Goal: Information Seeking & Learning: Learn about a topic

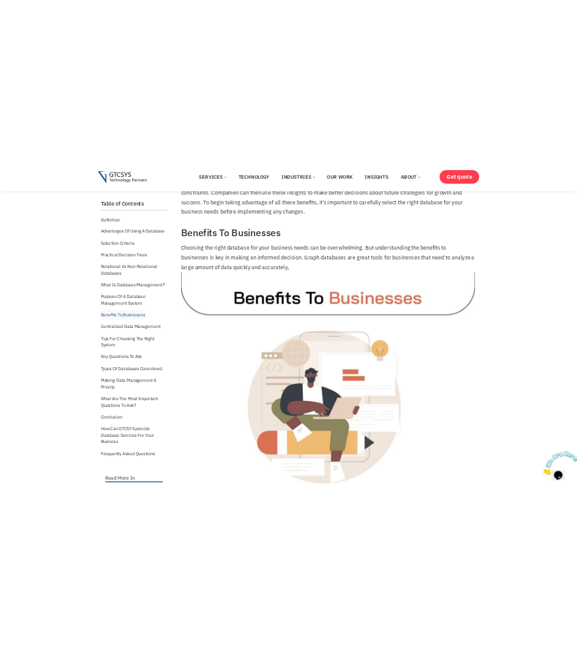
scroll to position [4503, 0]
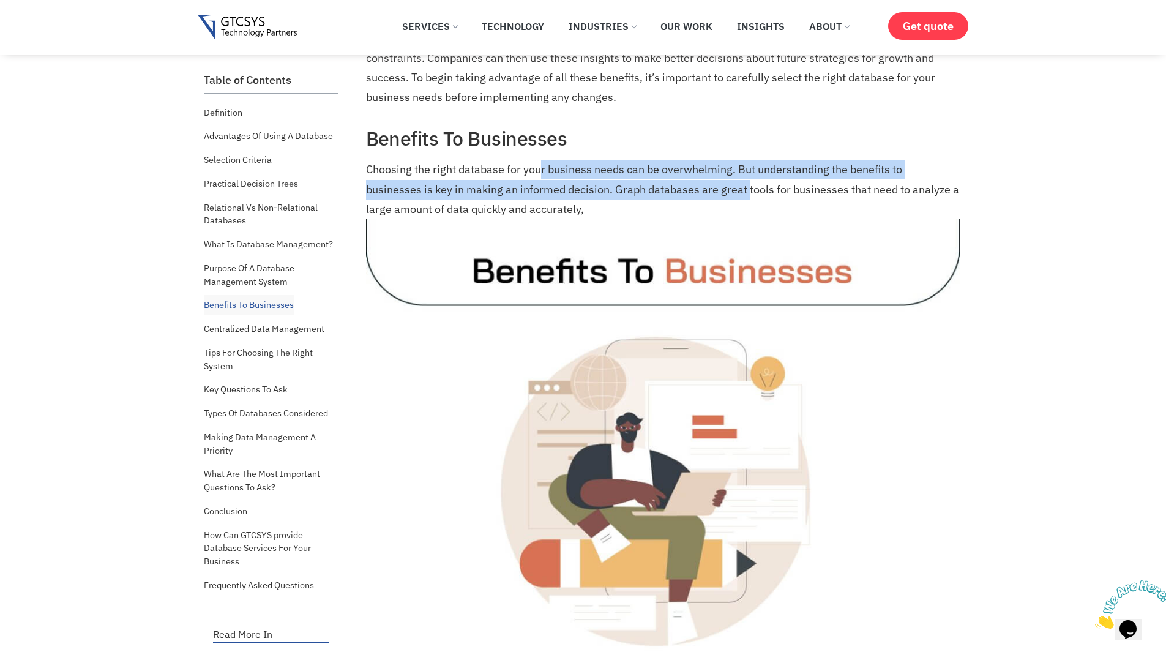
drag, startPoint x: 542, startPoint y: 165, endPoint x: 746, endPoint y: 184, distance: 205.2
click at [746, 184] on p "Choosing the right database for your business needs can be overwhelming. But un…" at bounding box center [663, 415] width 594 height 510
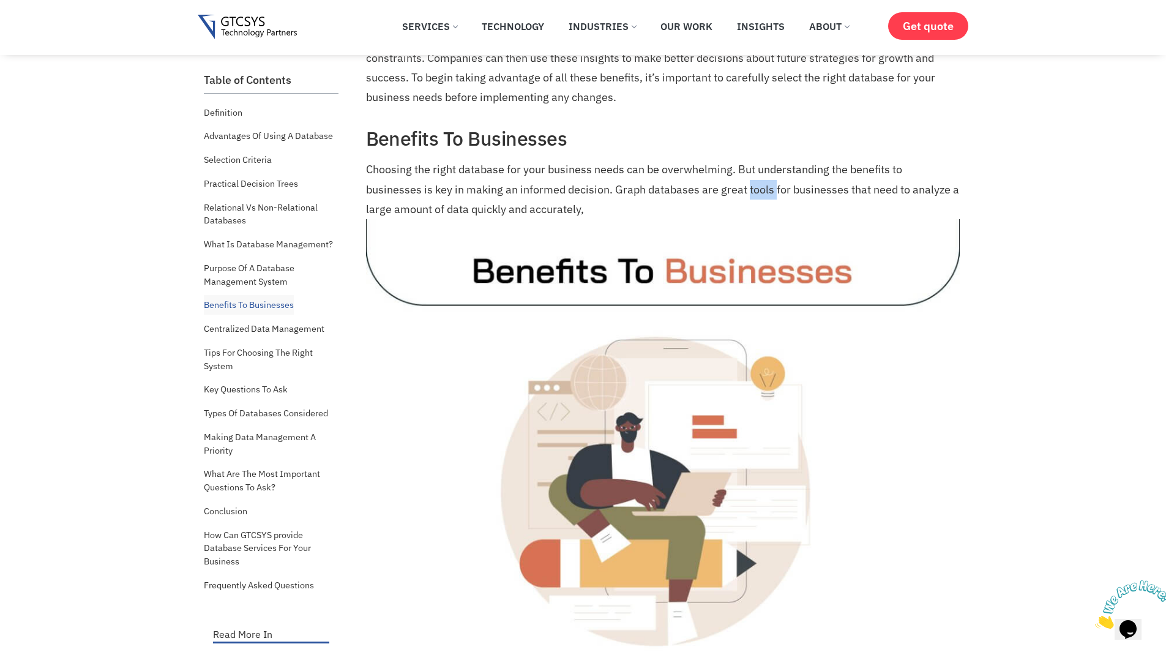
click at [746, 184] on p "Choosing the right database for your business needs can be overwhelming. But un…" at bounding box center [663, 415] width 594 height 510
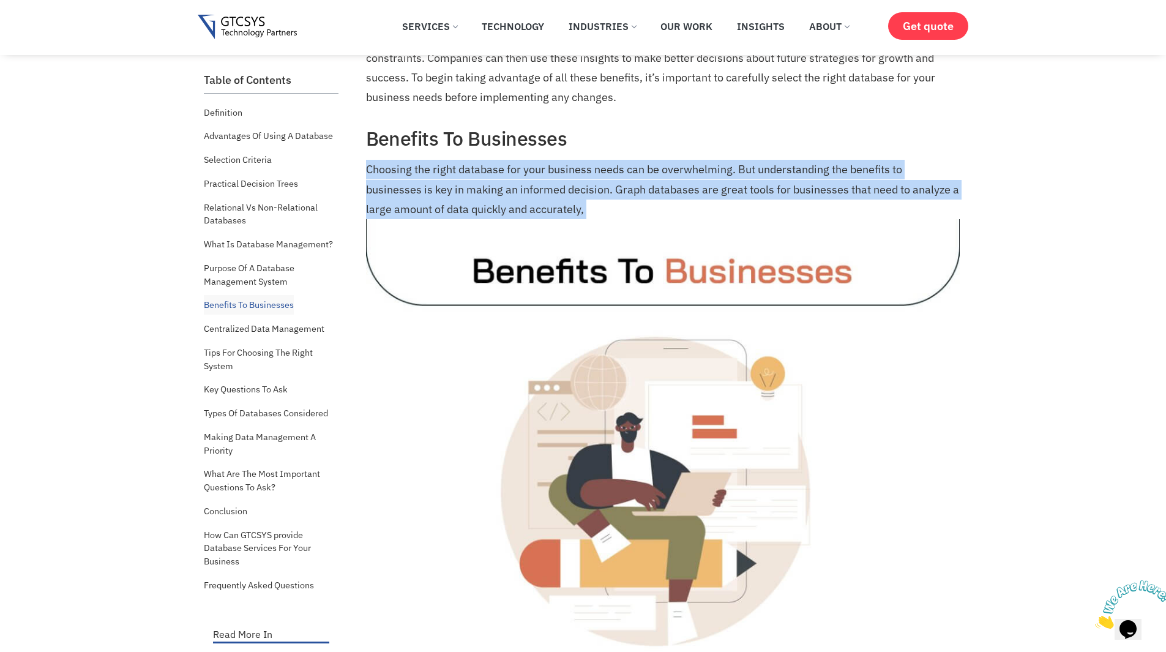
click at [746, 184] on p "Choosing the right database for your business needs can be overwhelming. But un…" at bounding box center [663, 415] width 594 height 510
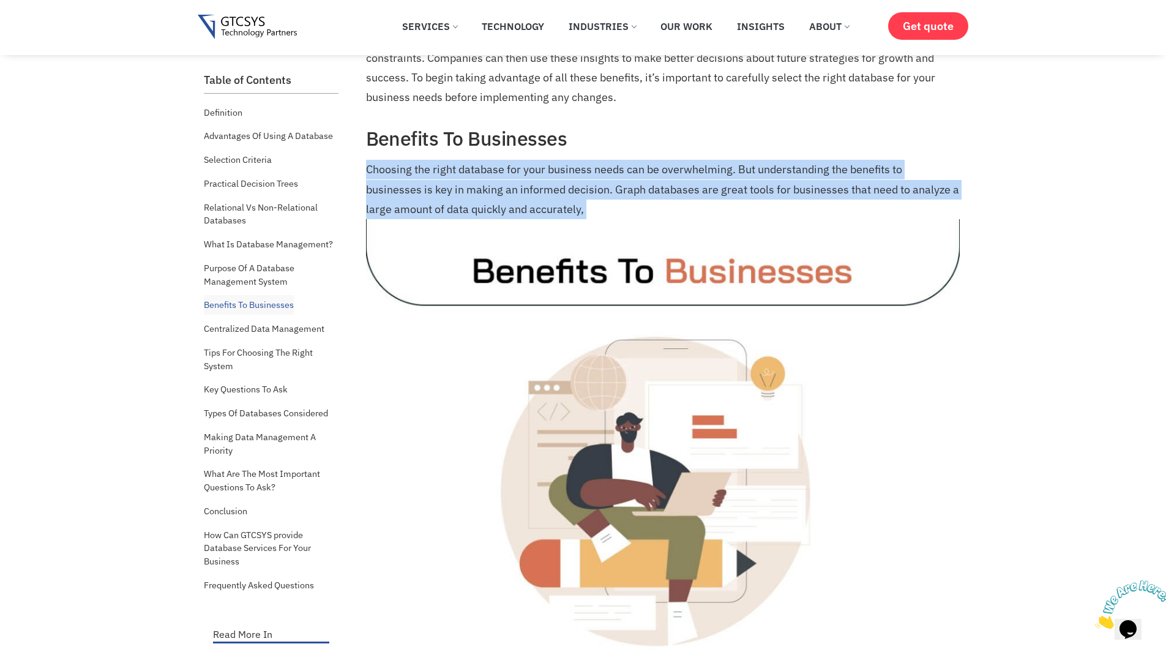
click at [746, 184] on p "Choosing the right database for your business needs can be overwhelming. But un…" at bounding box center [663, 415] width 594 height 510
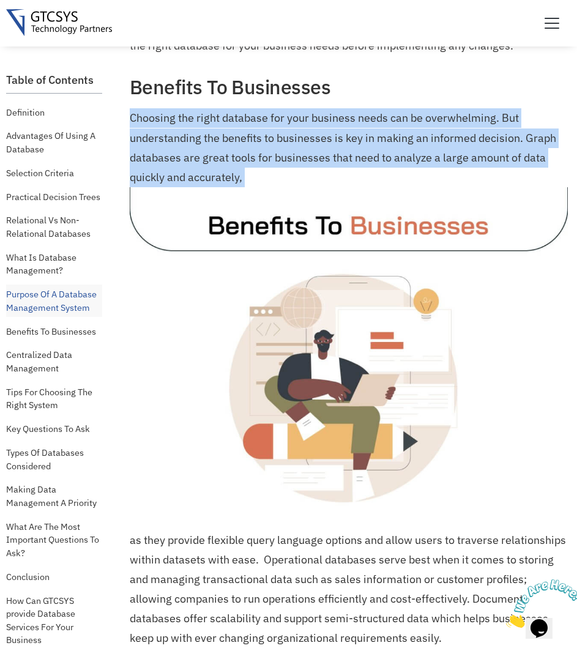
scroll to position [4989, 0]
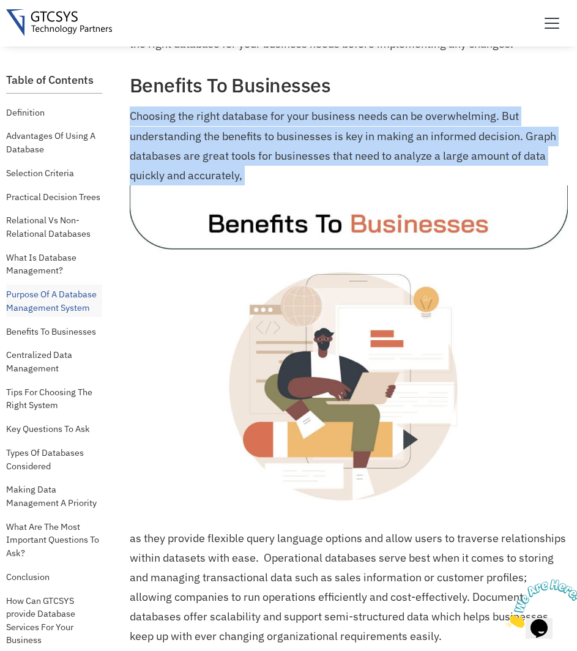
click at [296, 162] on p "Choosing the right database for your business needs can be overwhelming. But un…" at bounding box center [349, 312] width 438 height 413
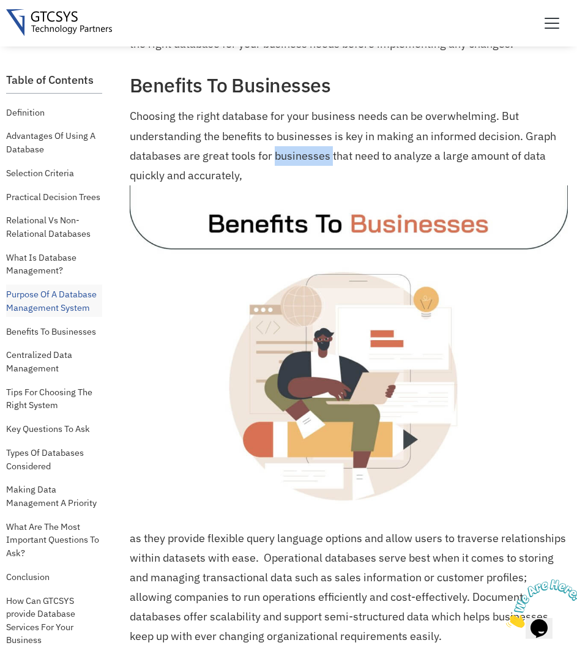
click at [296, 162] on p "Choosing the right database for your business needs can be overwhelming. But un…" at bounding box center [349, 312] width 438 height 413
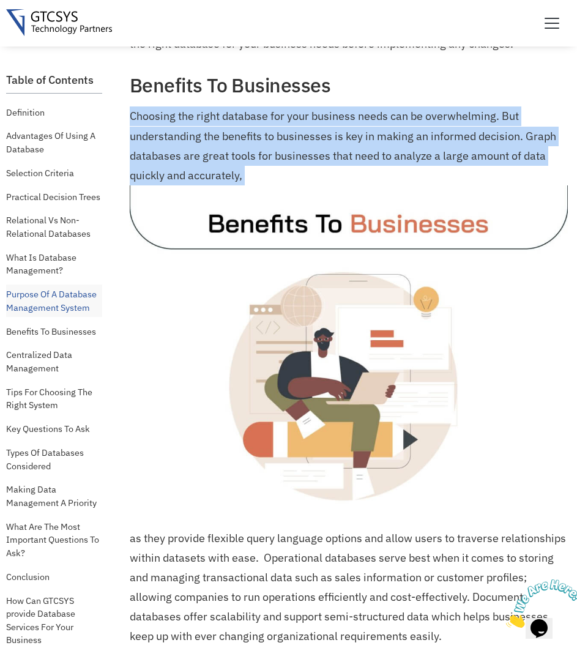
click at [296, 162] on p "Choosing the right database for your business needs can be overwhelming. But un…" at bounding box center [349, 312] width 438 height 413
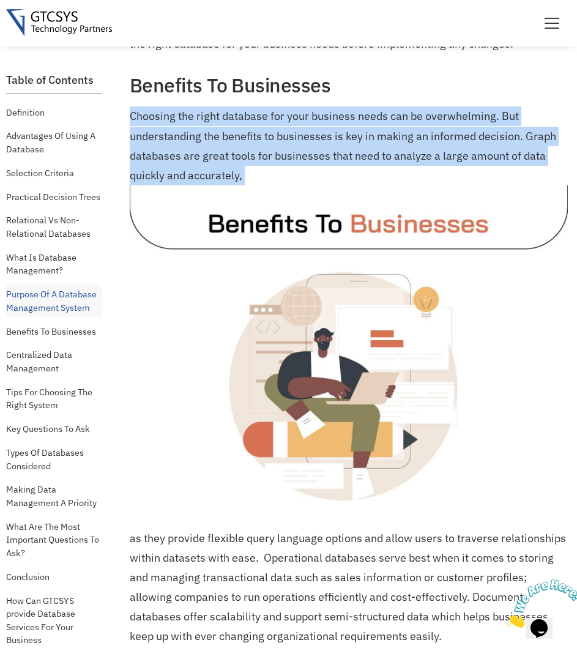
click at [296, 162] on p "Choosing the right database for your business needs can be overwhelming. But un…" at bounding box center [349, 312] width 438 height 413
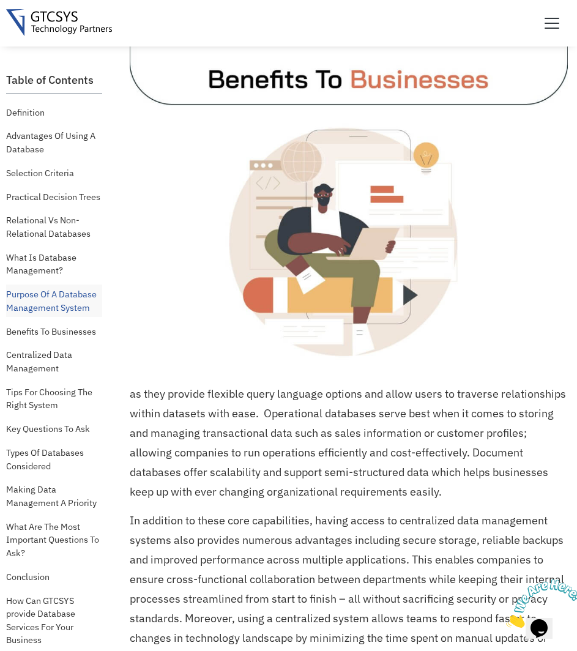
scroll to position [5137, 0]
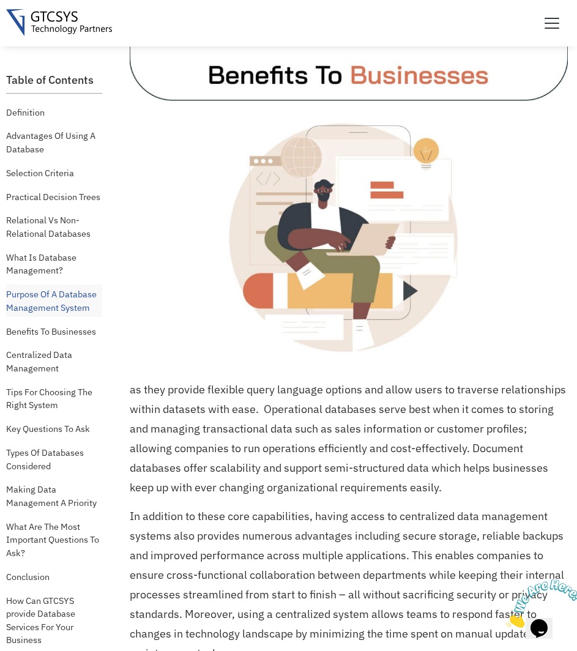
click at [309, 80] on img at bounding box center [349, 201] width 438 height 329
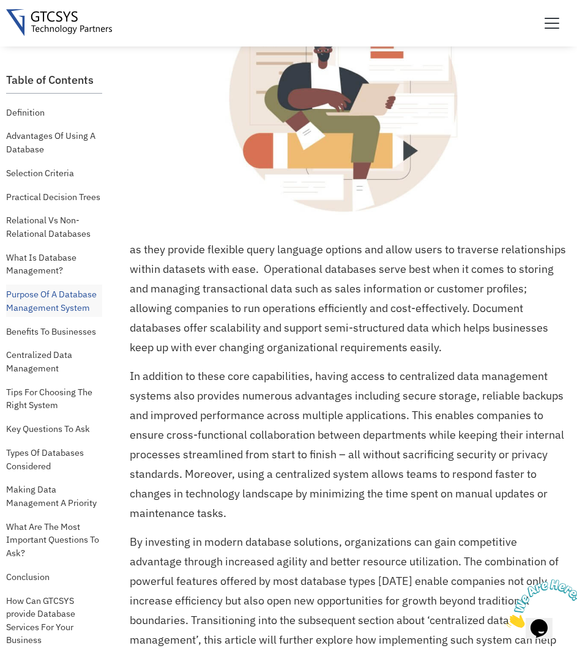
scroll to position [5278, 0]
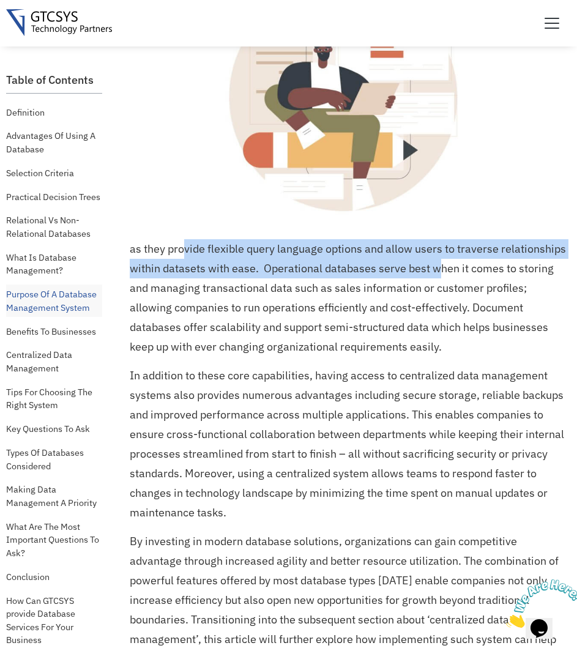
drag, startPoint x: 186, startPoint y: 253, endPoint x: 436, endPoint y: 261, distance: 250.5
click at [436, 261] on p "as they provide flexible query language options and allow users to traverse rel…" at bounding box center [349, 298] width 438 height 118
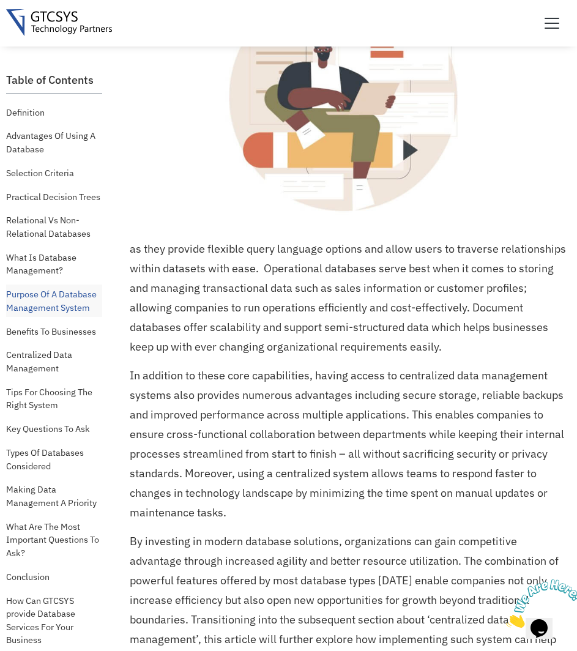
click at [413, 267] on p "as they provide flexible query language options and allow users to traverse rel…" at bounding box center [349, 298] width 438 height 118
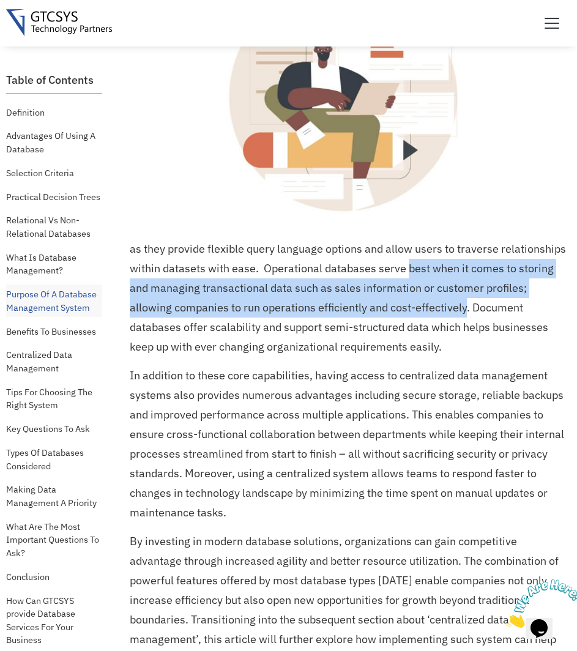
drag, startPoint x: 413, startPoint y: 267, endPoint x: 393, endPoint y: 301, distance: 38.9
click at [393, 301] on p "as they provide flexible query language options and allow users to traverse rel…" at bounding box center [349, 298] width 438 height 118
drag, startPoint x: 393, startPoint y: 301, endPoint x: 430, endPoint y: 274, distance: 45.7
click at [430, 274] on p "as they provide flexible query language options and allow users to traverse rel…" at bounding box center [349, 298] width 438 height 118
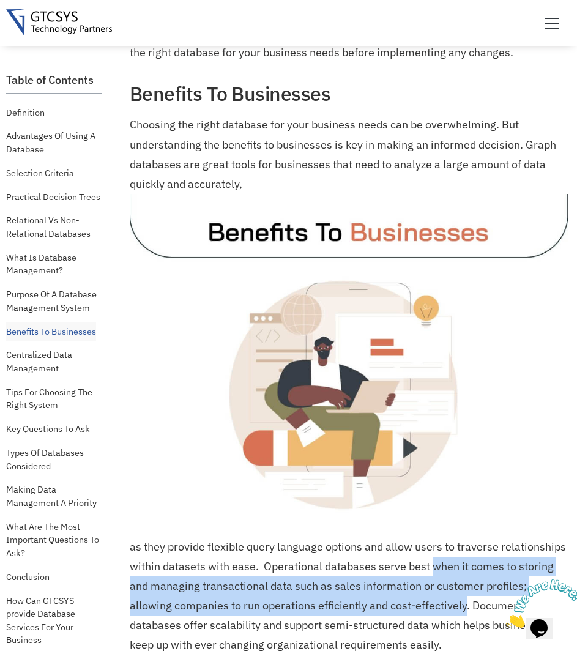
scroll to position [4980, 0]
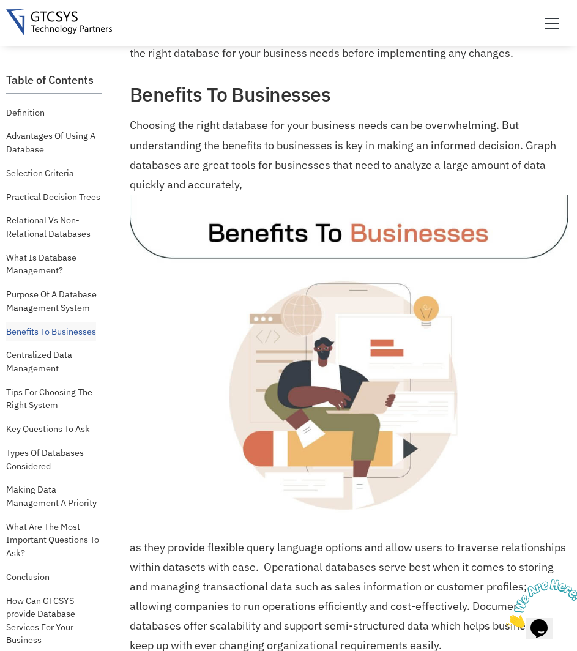
click at [286, 127] on p "Choosing the right database for your business needs can be overwhelming. But un…" at bounding box center [349, 322] width 438 height 413
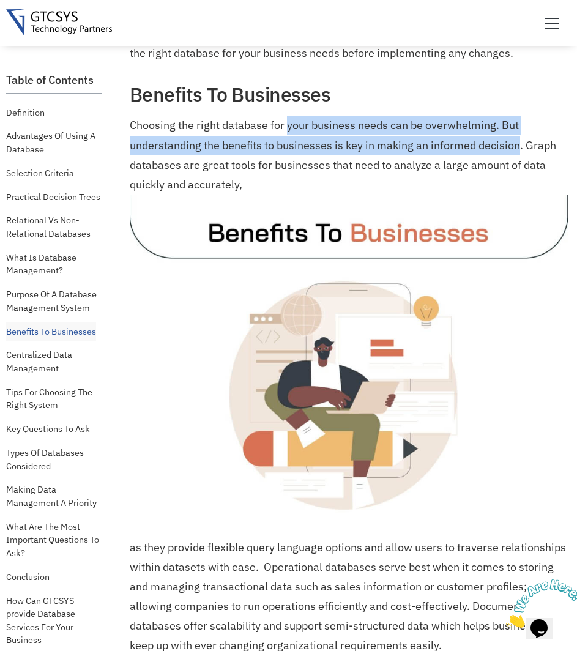
drag, startPoint x: 286, startPoint y: 127, endPoint x: 494, endPoint y: 152, distance: 209.6
click at [494, 152] on p "Choosing the right database for your business needs can be overwhelming. But un…" at bounding box center [349, 322] width 438 height 413
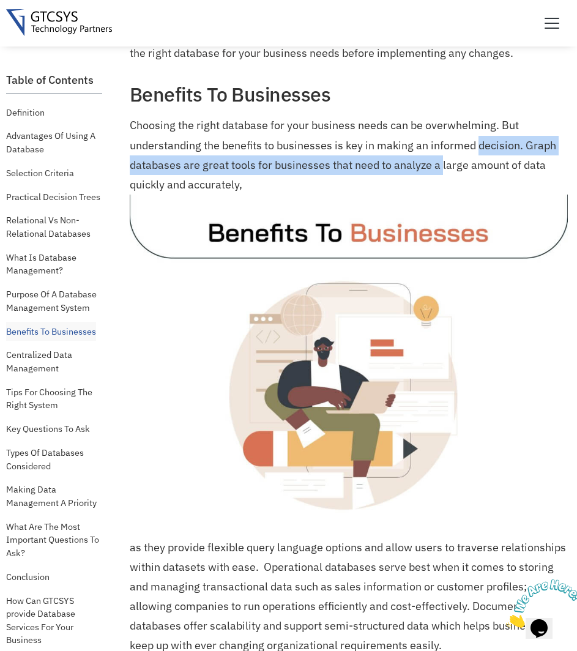
drag, startPoint x: 494, startPoint y: 152, endPoint x: 440, endPoint y: 165, distance: 55.4
click at [440, 165] on p "Choosing the right database for your business needs can be overwhelming. But un…" at bounding box center [349, 322] width 438 height 413
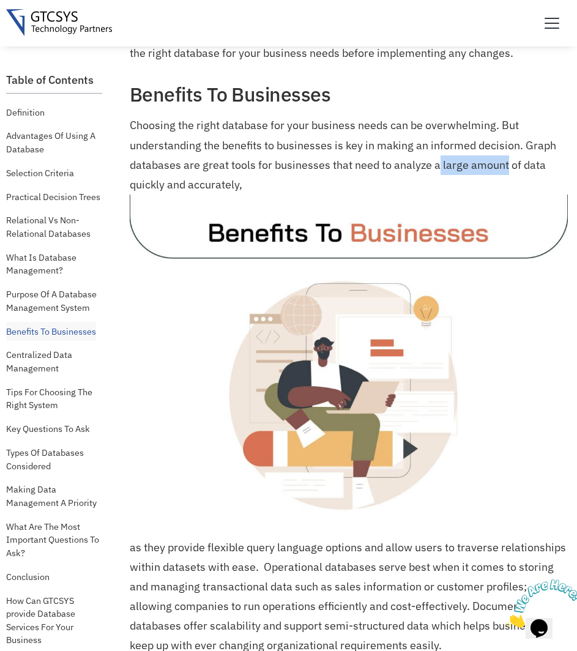
drag, startPoint x: 440, startPoint y: 165, endPoint x: 488, endPoint y: 170, distance: 48.6
click at [488, 170] on p "Choosing the right database for your business needs can be overwhelming. But un…" at bounding box center [349, 322] width 438 height 413
drag, startPoint x: 488, startPoint y: 170, endPoint x: 431, endPoint y: 166, distance: 57.6
click at [431, 166] on p "Choosing the right database for your business needs can be overwhelming. But un…" at bounding box center [349, 322] width 438 height 413
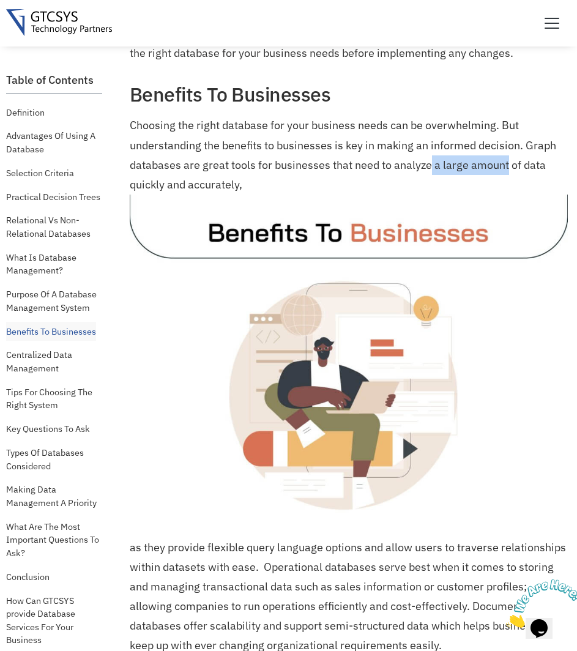
click at [431, 166] on p "Choosing the right database for your business needs can be overwhelming. But un…" at bounding box center [349, 322] width 438 height 413
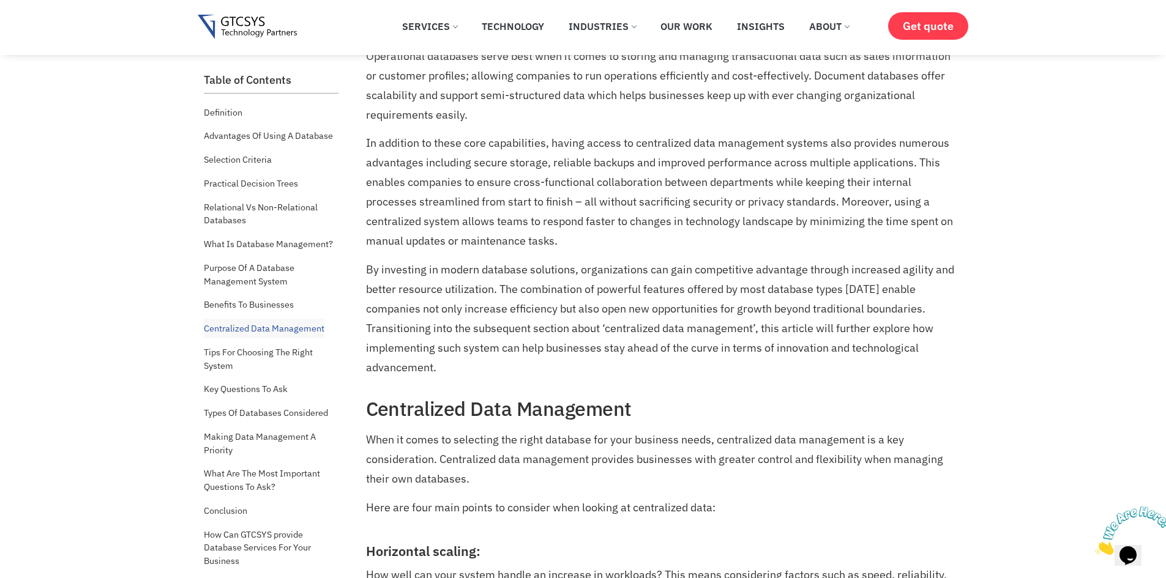
scroll to position [5156, 0]
click at [526, 178] on p "In addition to these core capabilities, having access to centralized data manag…" at bounding box center [663, 192] width 594 height 118
drag, startPoint x: 526, startPoint y: 178, endPoint x: 712, endPoint y: 187, distance: 186.9
click at [712, 187] on p "In addition to these core capabilities, having access to centralized data manag…" at bounding box center [663, 192] width 594 height 118
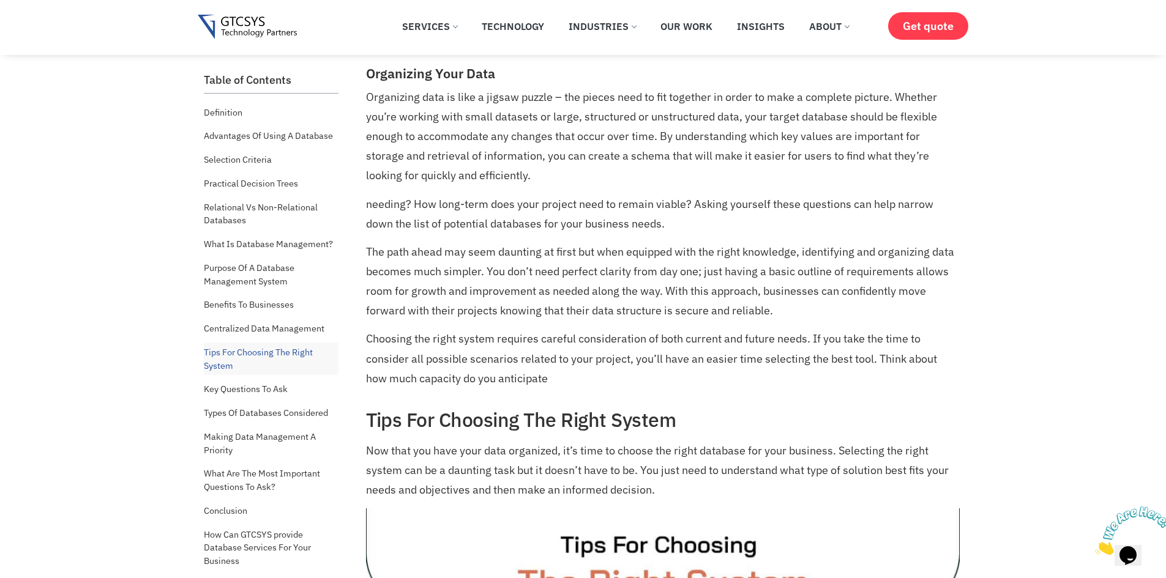
scroll to position [6089, 0]
drag, startPoint x: 701, startPoint y: 251, endPoint x: 635, endPoint y: 250, distance: 66.7
click at [635, 250] on p "The path ahead may seem daunting at first but when equipped with the right know…" at bounding box center [663, 281] width 594 height 78
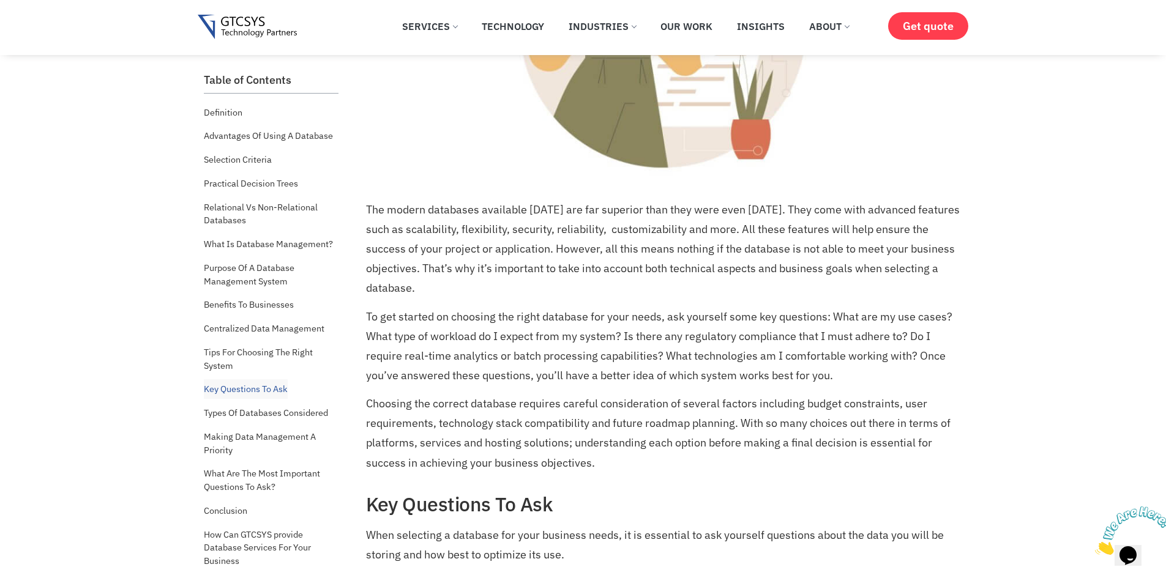
scroll to position [6857, 0]
click at [583, 210] on p "The modern databases available [DATE] are far superior than they were even [DAT…" at bounding box center [663, 249] width 594 height 98
drag, startPoint x: 583, startPoint y: 210, endPoint x: 679, endPoint y: 216, distance: 95.7
click at [679, 216] on p "The modern databases available [DATE] are far superior than they were even [DAT…" at bounding box center [663, 249] width 594 height 98
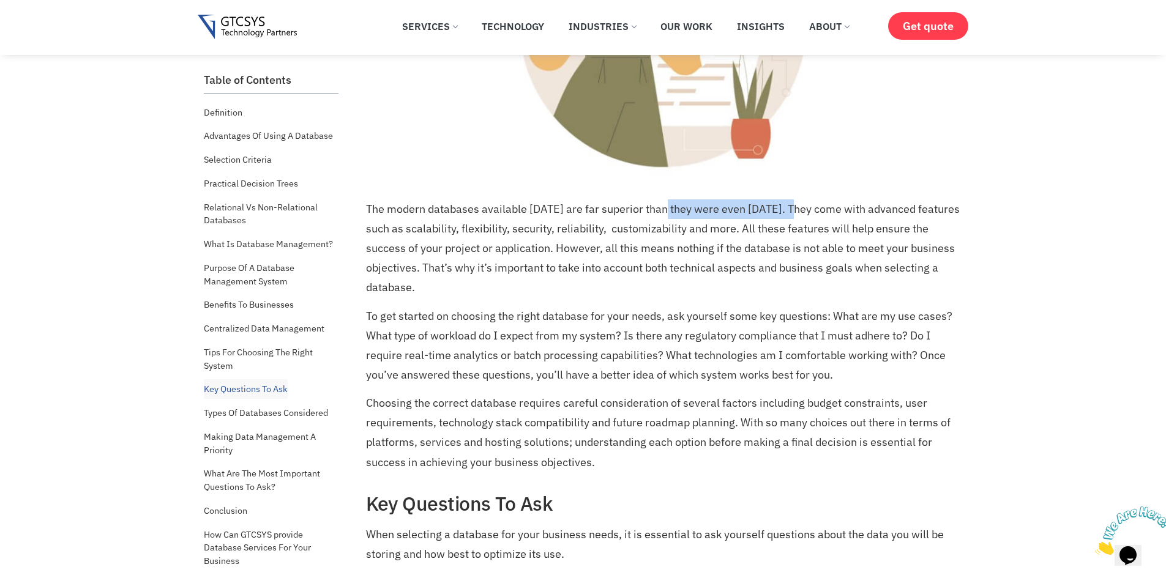
drag, startPoint x: 679, startPoint y: 216, endPoint x: 782, endPoint y: 215, distance: 103.4
click at [782, 215] on p "The modern databases available [DATE] are far superior than they were even [DAT…" at bounding box center [663, 249] width 594 height 98
click at [793, 214] on p "The modern databases available [DATE] are far superior than they were even [DAT…" at bounding box center [663, 249] width 594 height 98
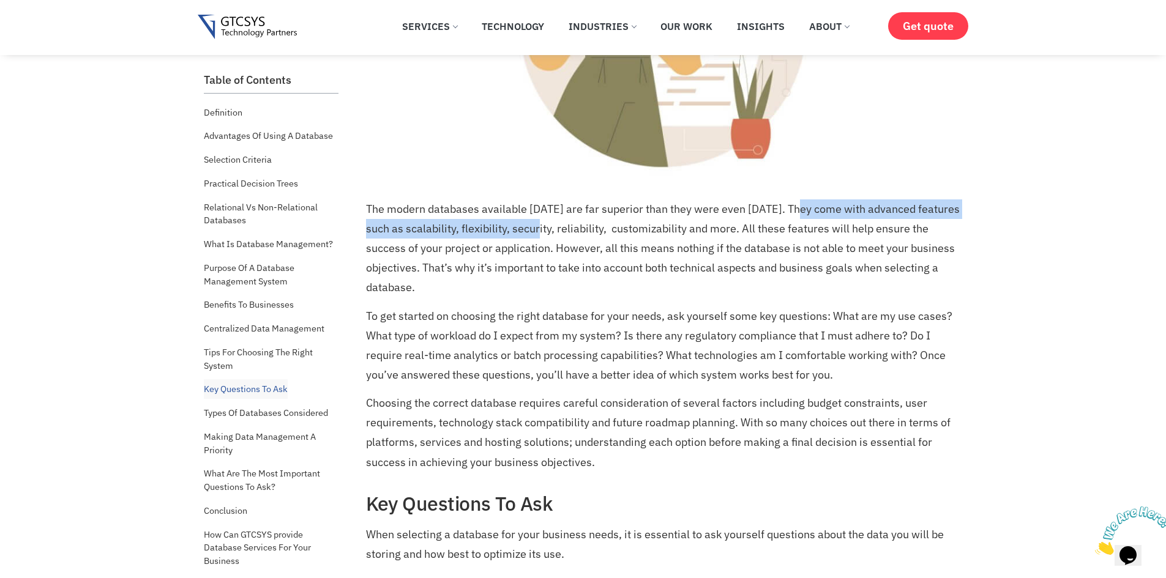
drag, startPoint x: 793, startPoint y: 214, endPoint x: 530, endPoint y: 234, distance: 263.3
click at [530, 234] on p "The modern databases available [DATE] are far superior than they were even [DAT…" at bounding box center [663, 249] width 594 height 98
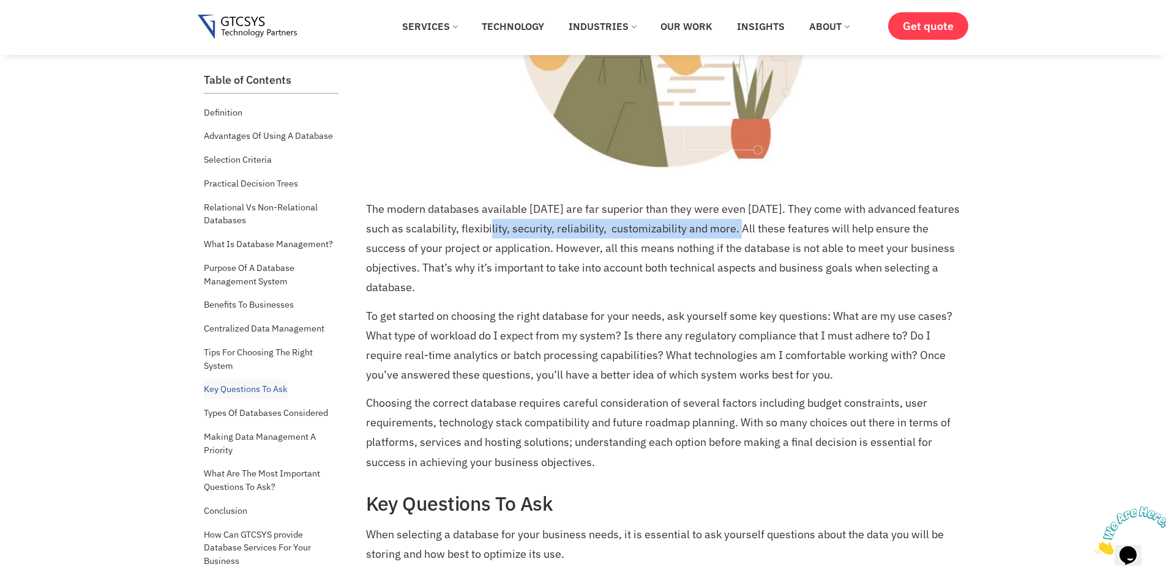
drag, startPoint x: 530, startPoint y: 234, endPoint x: 739, endPoint y: 228, distance: 209.4
click at [739, 228] on p "The modern databases available [DATE] are far superior than they were even [DAT…" at bounding box center [663, 249] width 594 height 98
drag, startPoint x: 739, startPoint y: 228, endPoint x: 460, endPoint y: 236, distance: 279.2
click at [460, 236] on p "The modern databases available [DATE] are far superior than they were even [DAT…" at bounding box center [663, 249] width 594 height 98
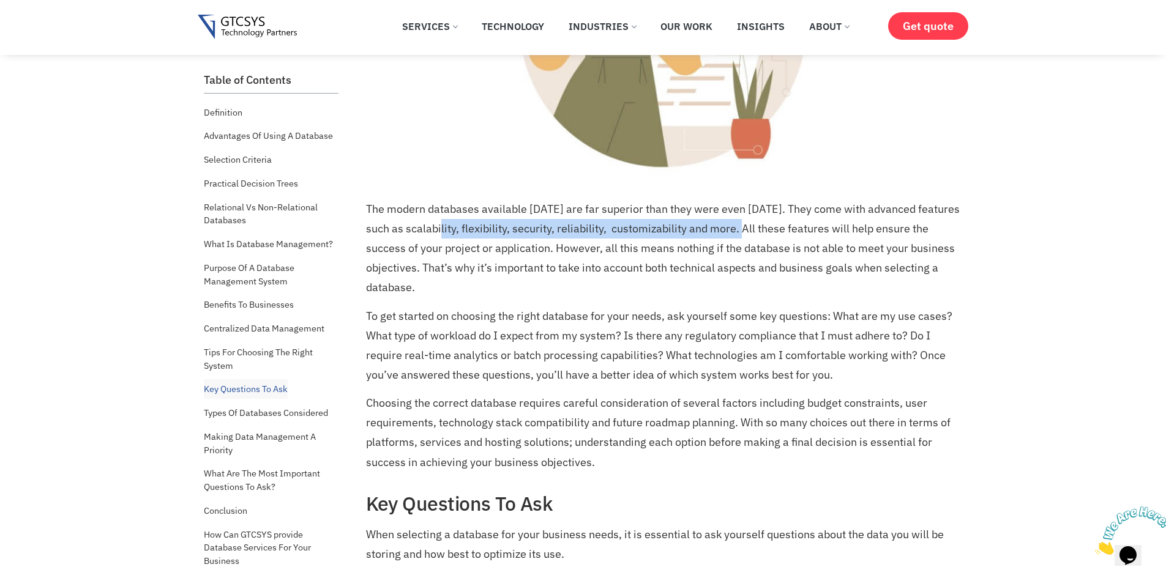
click at [460, 236] on p "The modern databases available [DATE] are far superior than they were even [DAT…" at bounding box center [663, 249] width 594 height 98
drag, startPoint x: 460, startPoint y: 236, endPoint x: 758, endPoint y: 225, distance: 298.3
click at [758, 225] on p "The modern databases available [DATE] are far superior than they were even [DAT…" at bounding box center [663, 249] width 594 height 98
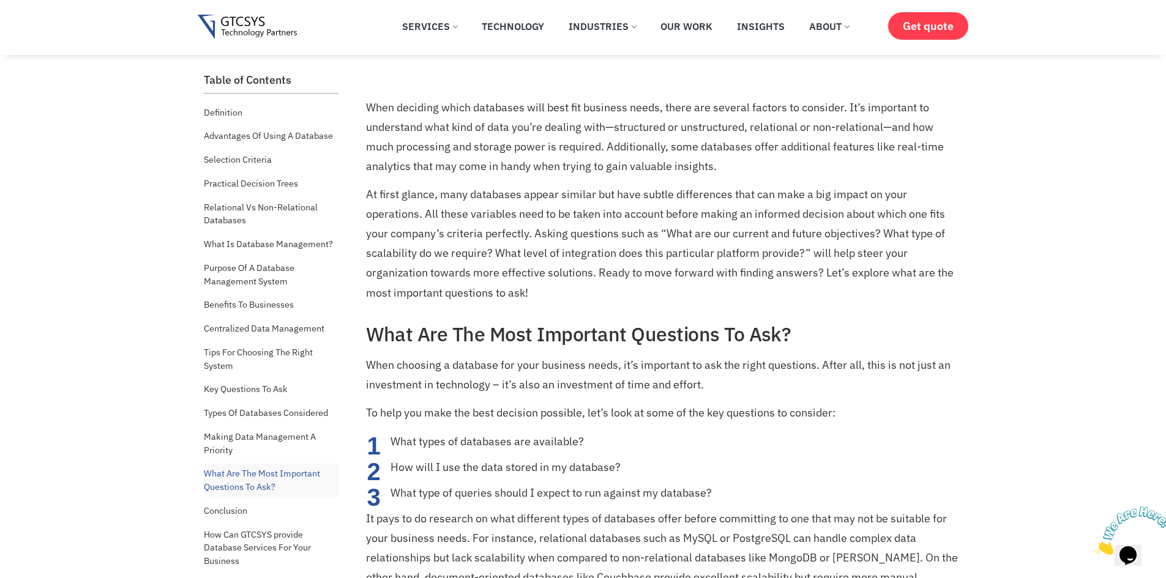
scroll to position [8580, 0]
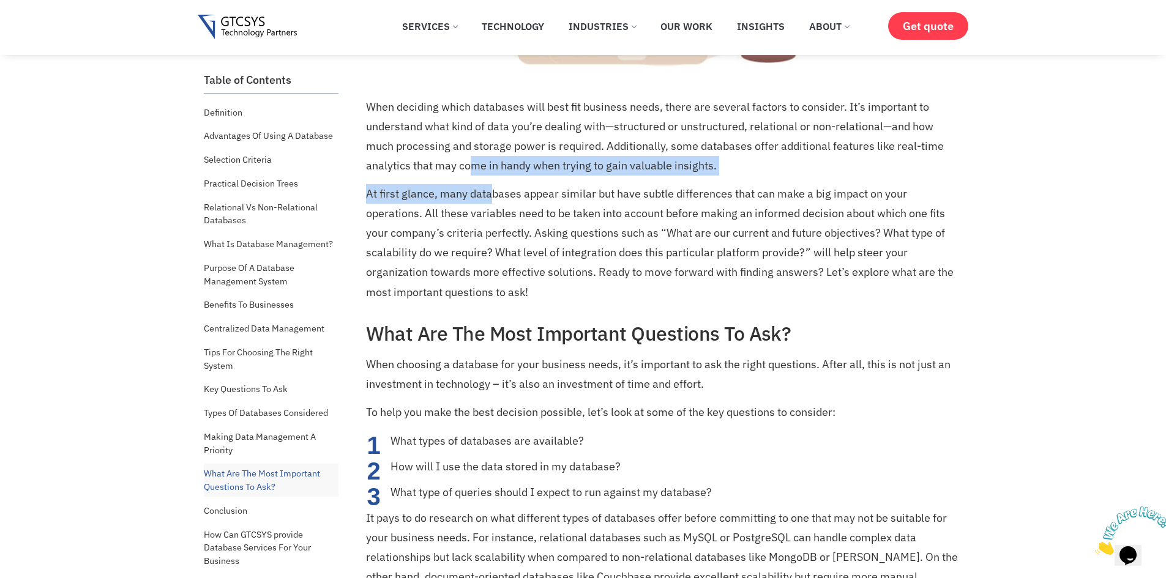
drag, startPoint x: 472, startPoint y: 160, endPoint x: 491, endPoint y: 188, distance: 33.6
click at [491, 188] on p "At first glance, many databases appear similar but have subtle differences that…" at bounding box center [663, 243] width 594 height 118
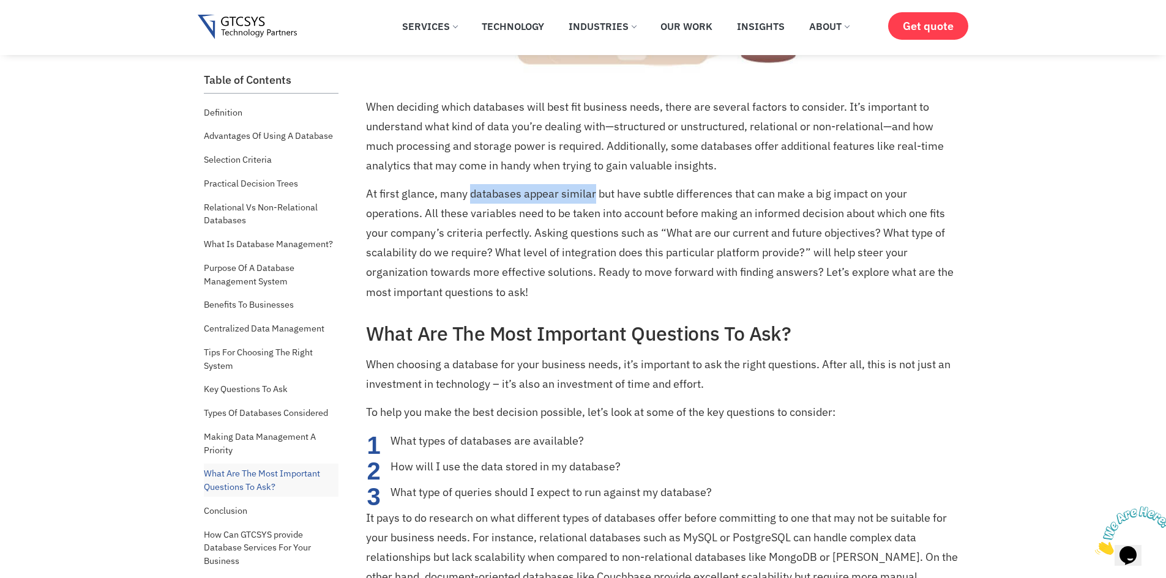
drag, startPoint x: 491, startPoint y: 188, endPoint x: 579, endPoint y: 201, distance: 89.1
click at [579, 201] on p "At first glance, many databases appear similar but have subtle differences that…" at bounding box center [663, 243] width 594 height 118
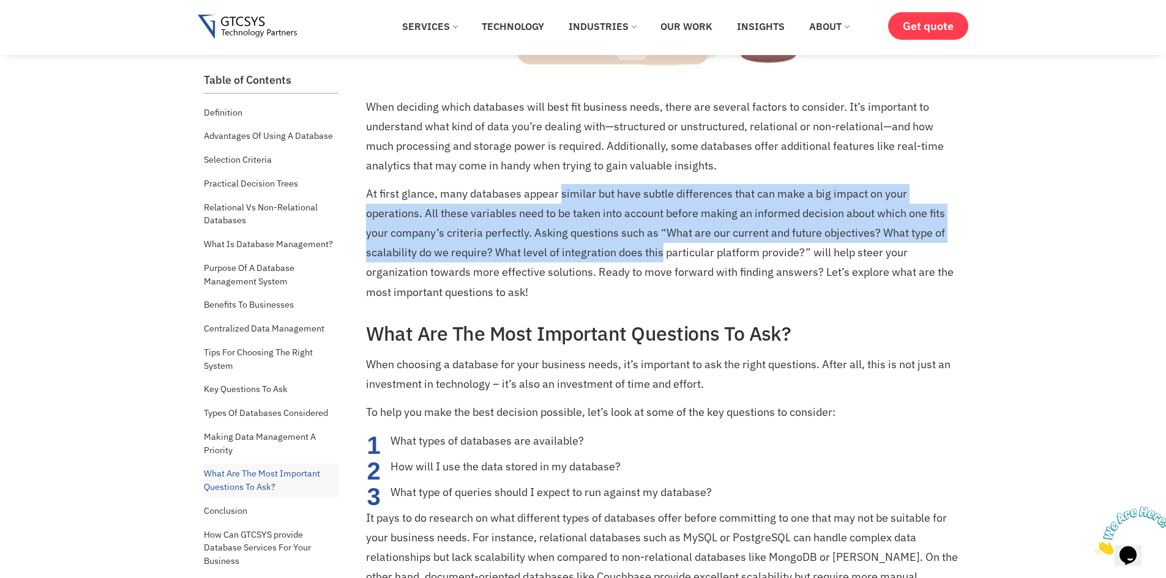
drag, startPoint x: 579, startPoint y: 201, endPoint x: 650, endPoint y: 244, distance: 83.2
click at [650, 244] on p "At first glance, many databases appear similar but have subtle differences that…" at bounding box center [663, 243] width 594 height 118
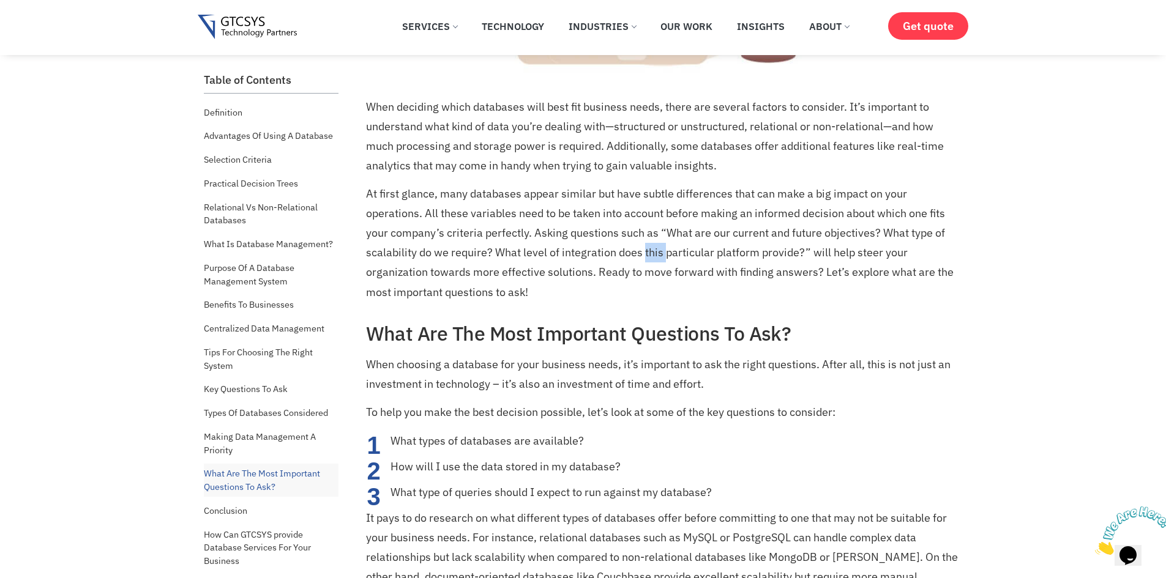
click at [650, 244] on p "At first glance, many databases appear similar but have subtle differences that…" at bounding box center [663, 243] width 594 height 118
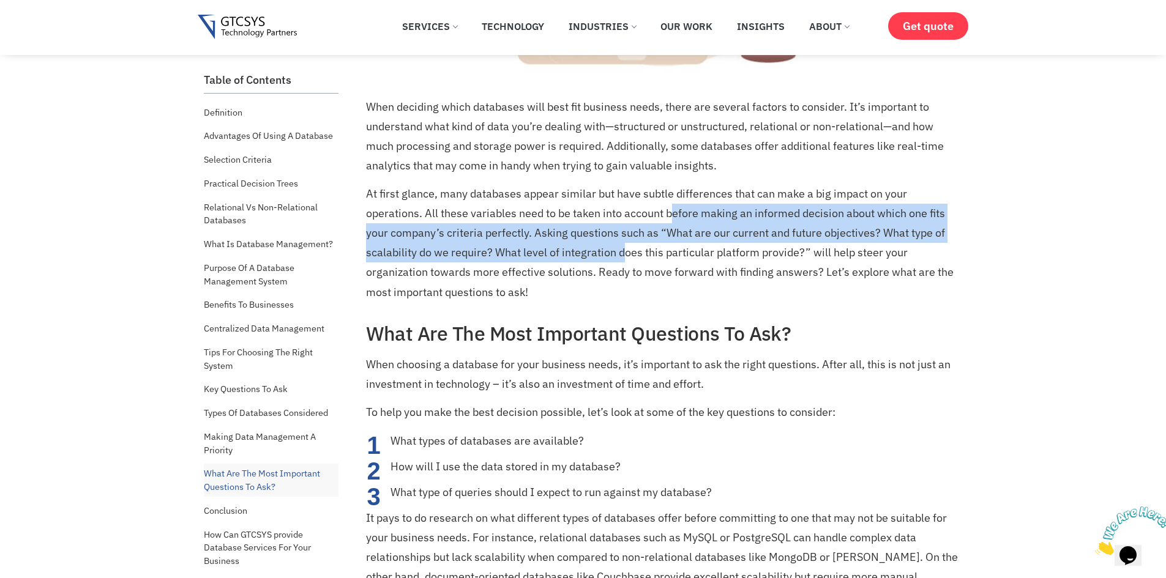
drag, startPoint x: 670, startPoint y: 212, endPoint x: 621, endPoint y: 260, distance: 67.5
click at [621, 260] on p "At first glance, many databases appear similar but have subtle differences that…" at bounding box center [663, 243] width 594 height 118
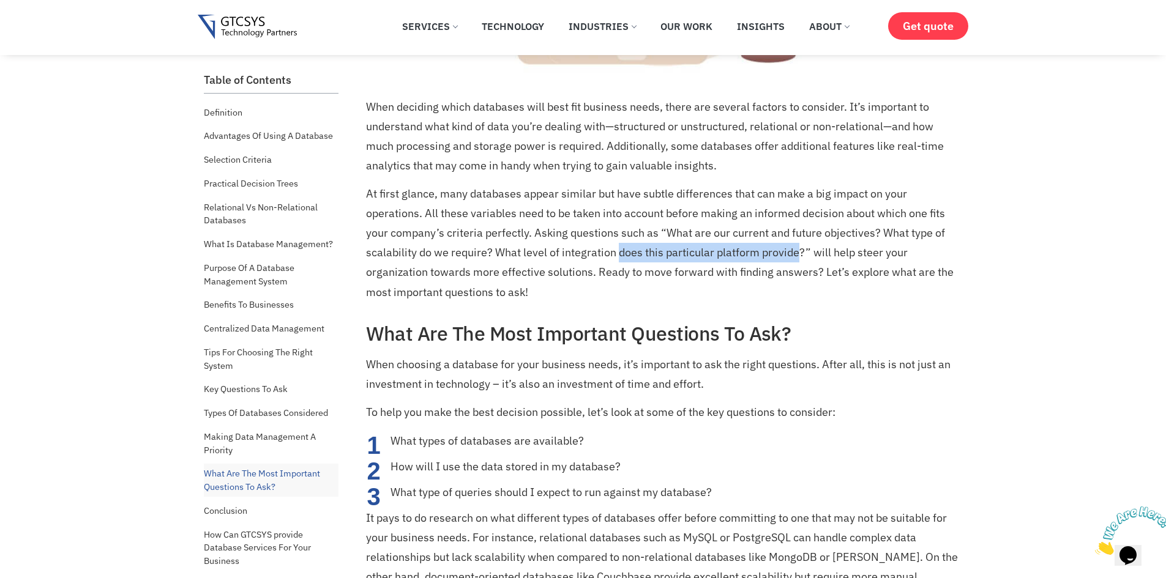
drag, startPoint x: 621, startPoint y: 260, endPoint x: 792, endPoint y: 253, distance: 170.9
click at [792, 253] on p "At first glance, many databases appear similar but have subtle differences that…" at bounding box center [663, 243] width 594 height 118
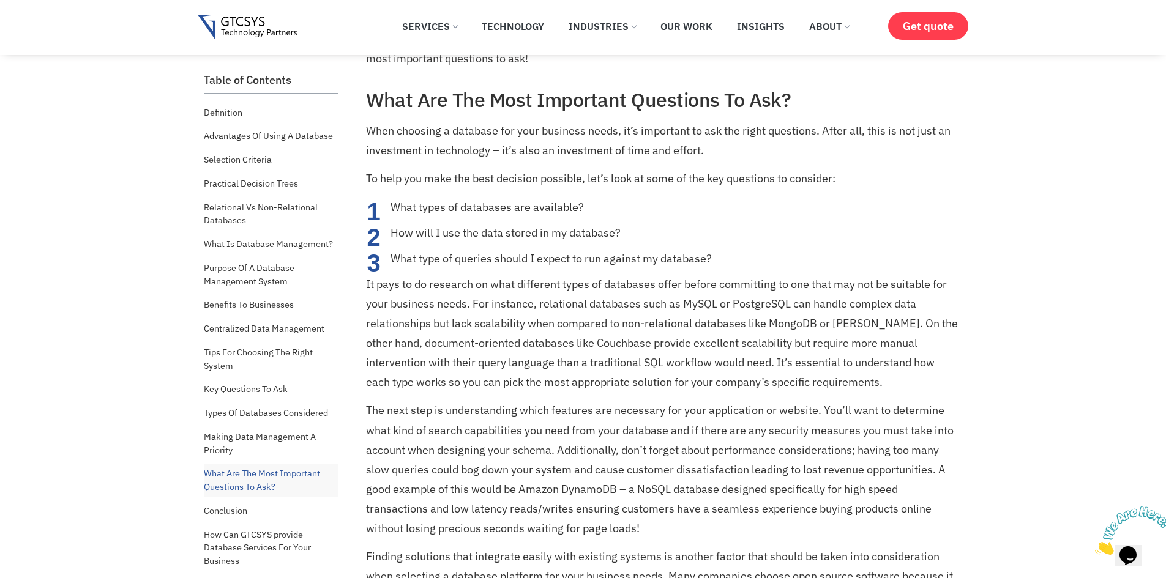
scroll to position [8812, 0]
click at [431, 231] on li "How will I use the data stored in my database?" at bounding box center [674, 235] width 569 height 20
click at [472, 236] on li "How will I use the data stored in my database?" at bounding box center [674, 235] width 569 height 20
drag, startPoint x: 472, startPoint y: 236, endPoint x: 605, endPoint y: 241, distance: 132.9
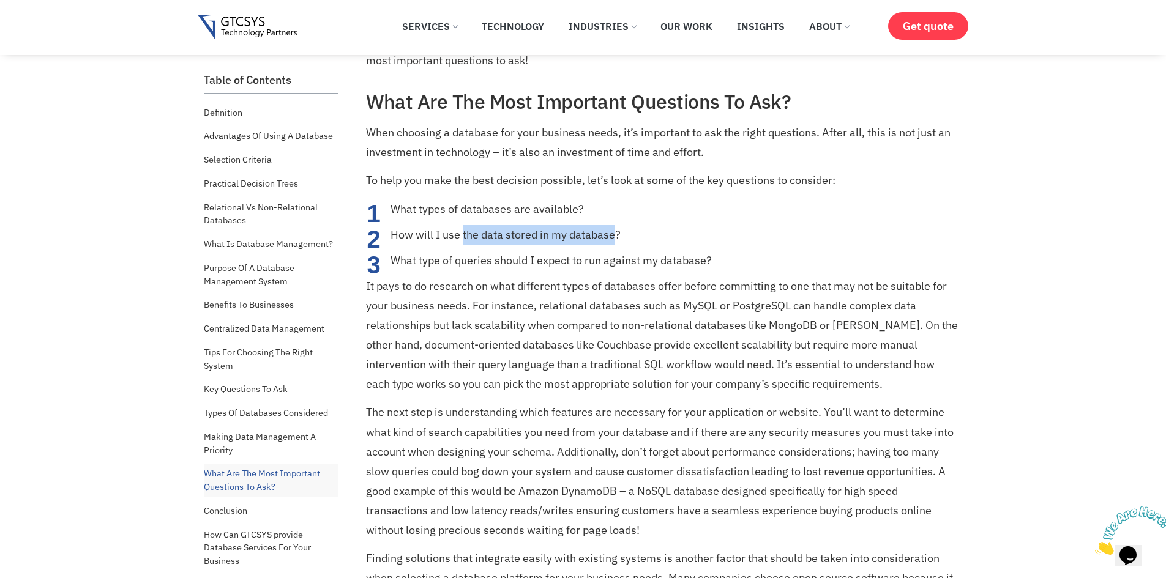
click at [605, 241] on li "How will I use the data stored in my database?" at bounding box center [674, 235] width 569 height 20
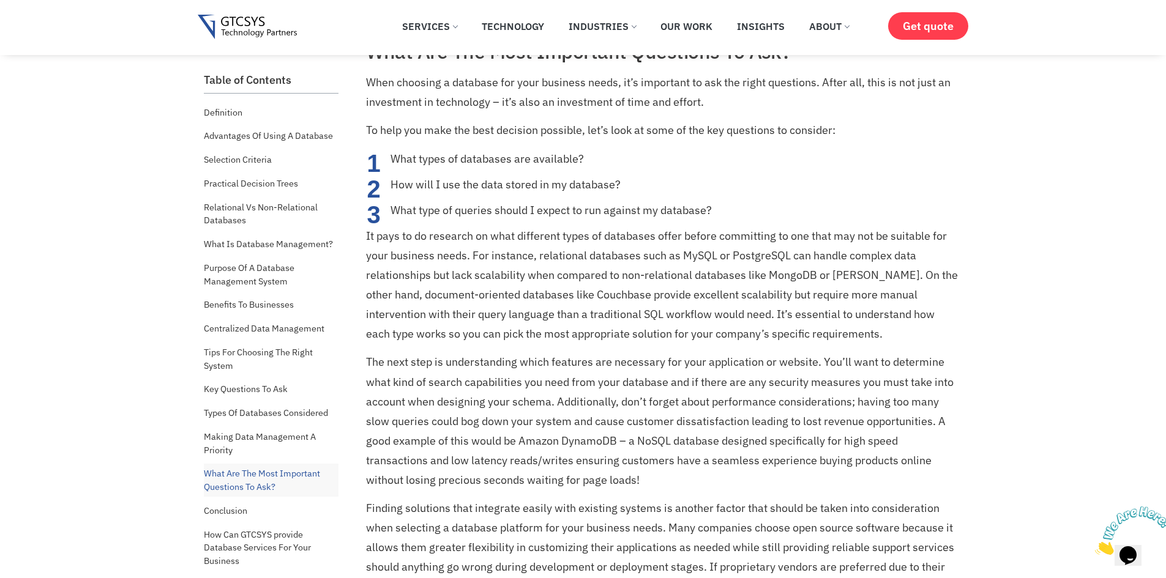
scroll to position [8863, 0]
click at [500, 248] on p "It pays to do research on what different types of databases offer before commit…" at bounding box center [663, 284] width 594 height 118
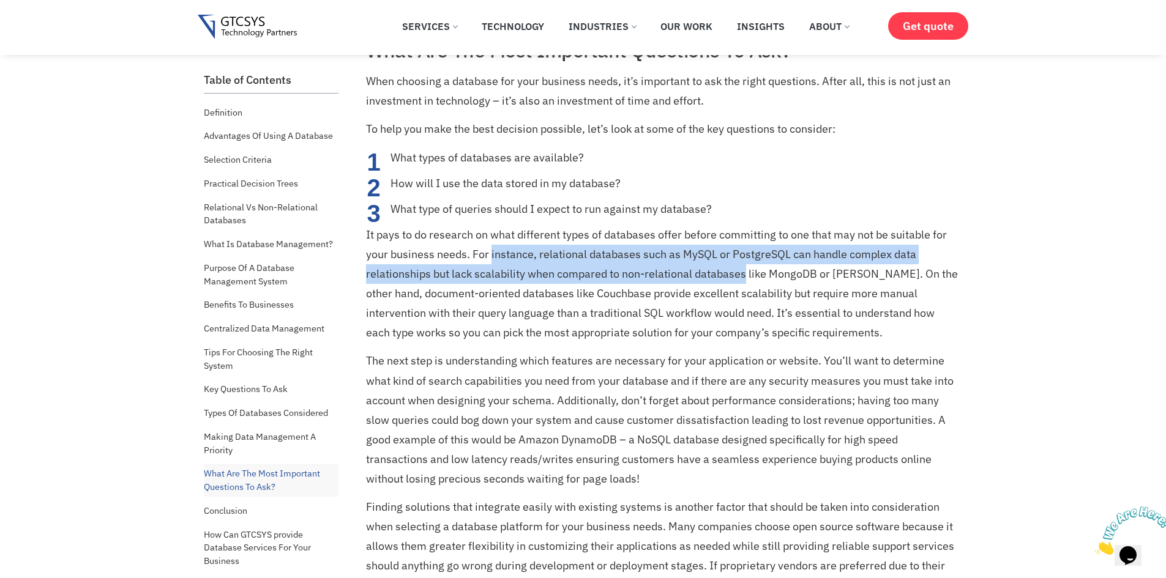
drag, startPoint x: 500, startPoint y: 248, endPoint x: 717, endPoint y: 275, distance: 218.9
click at [717, 275] on p "It pays to do research on what different types of databases offer before commit…" at bounding box center [663, 284] width 594 height 118
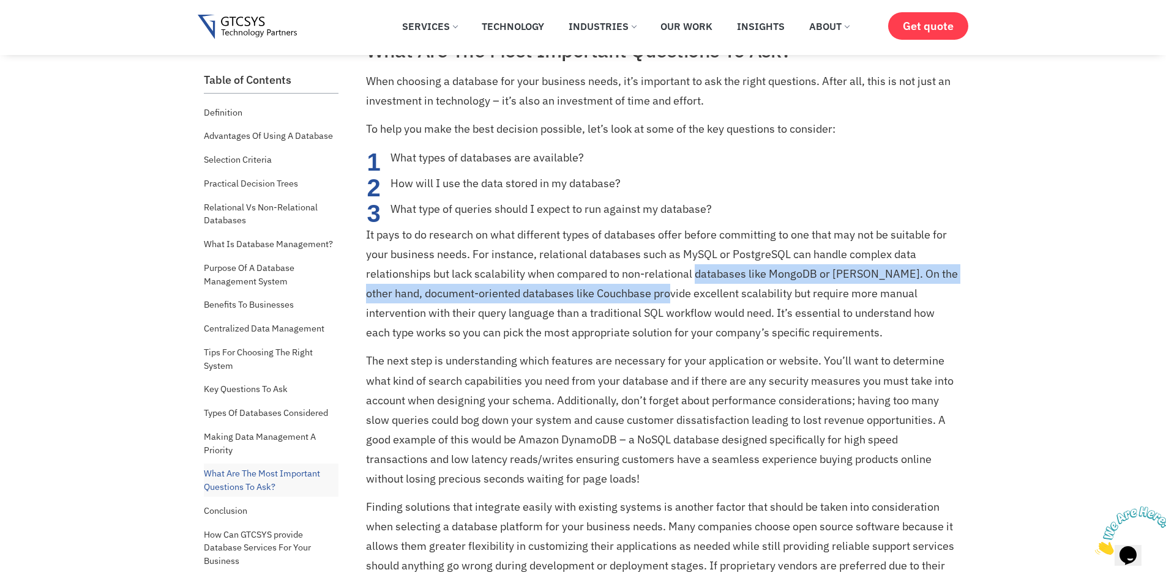
drag, startPoint x: 717, startPoint y: 275, endPoint x: 637, endPoint y: 302, distance: 85.2
click at [637, 302] on p "It pays to do research on what different types of databases offer before commit…" at bounding box center [663, 284] width 594 height 118
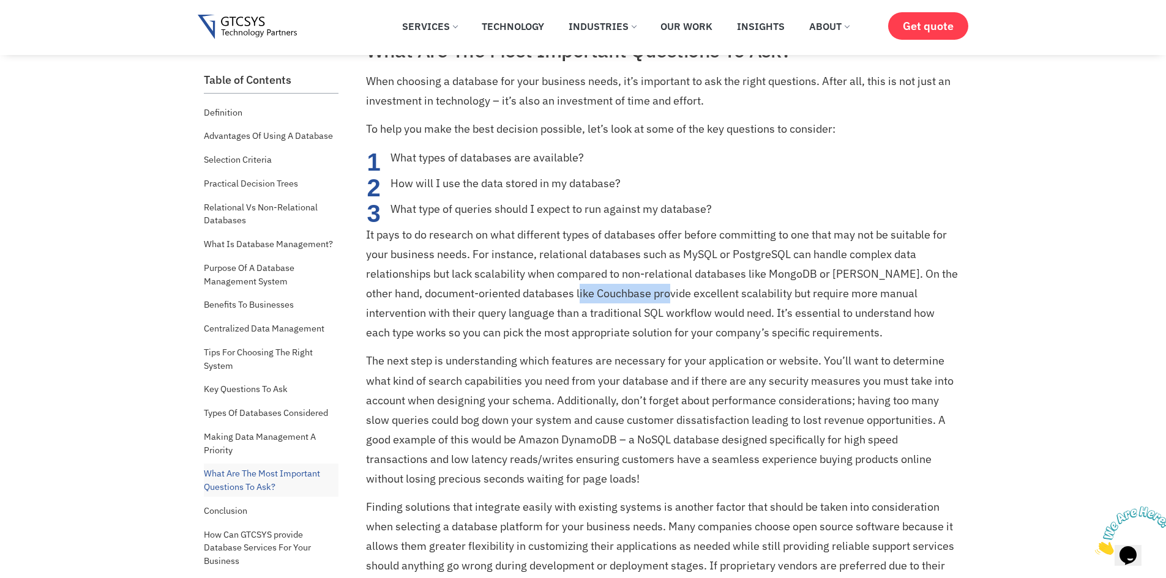
drag, startPoint x: 637, startPoint y: 302, endPoint x: 592, endPoint y: 289, distance: 45.7
click at [592, 289] on p "It pays to do research on what different types of databases offer before commit…" at bounding box center [663, 284] width 594 height 118
drag, startPoint x: 592, startPoint y: 289, endPoint x: 569, endPoint y: 302, distance: 26.3
click at [569, 302] on p "It pays to do research on what different types of databases offer before commit…" at bounding box center [663, 284] width 594 height 118
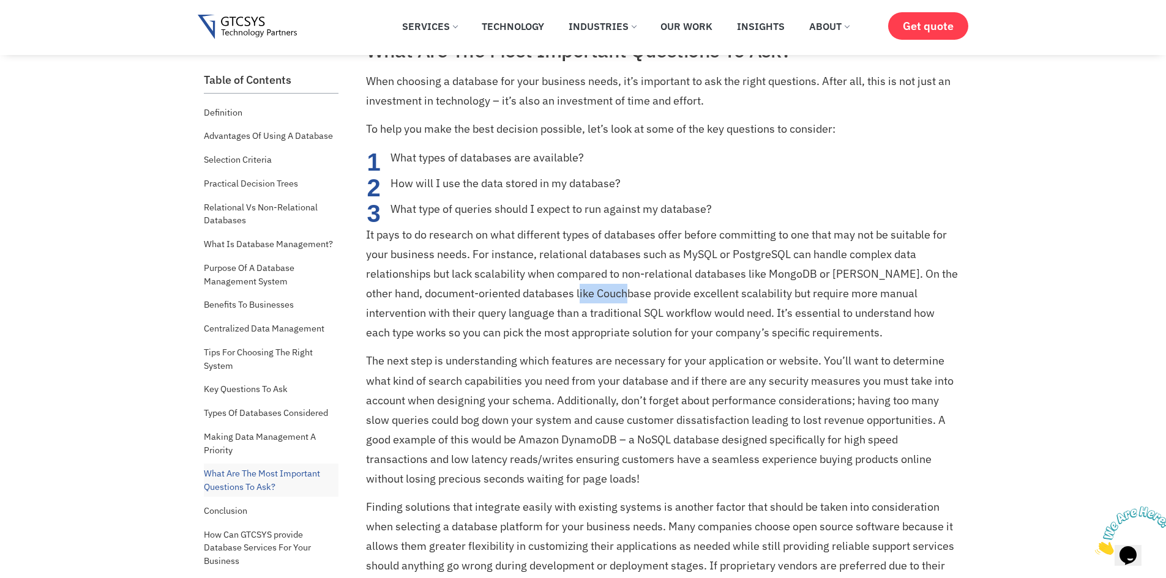
click at [569, 302] on p "It pays to do research on what different types of databases offer before commit…" at bounding box center [663, 284] width 594 height 118
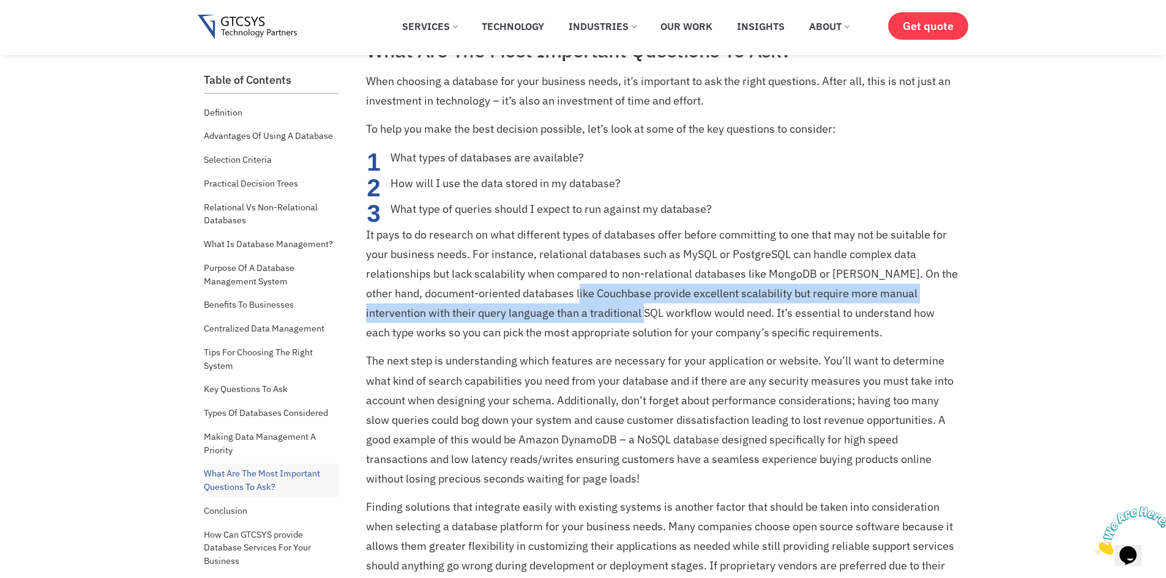
drag, startPoint x: 569, startPoint y: 302, endPoint x: 599, endPoint y: 313, distance: 32.2
click at [599, 313] on p "It pays to do research on what different types of databases offer before commit…" at bounding box center [663, 284] width 594 height 118
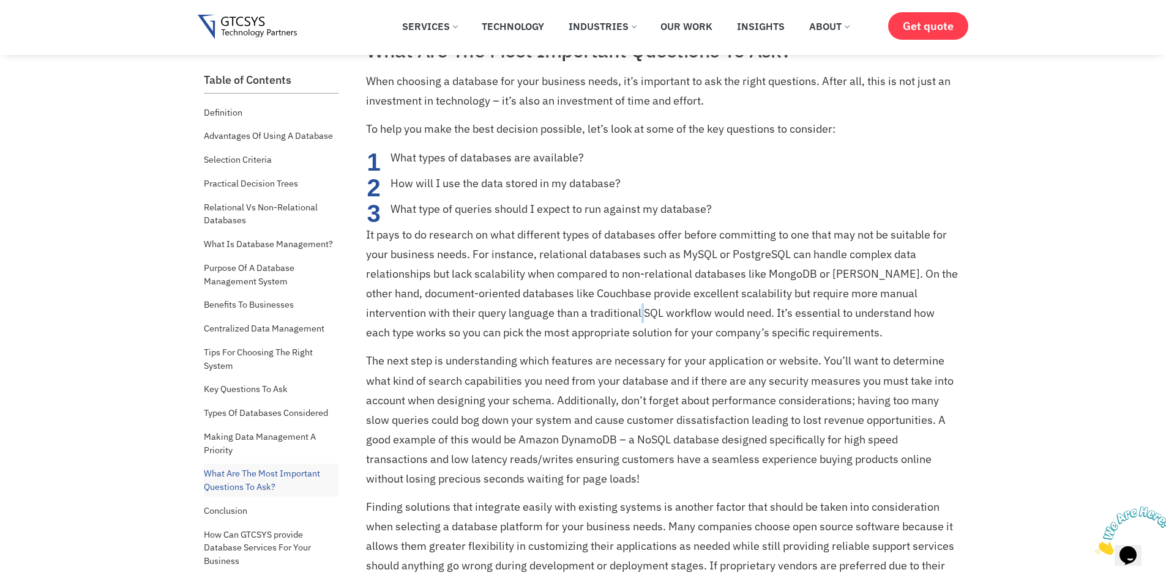
click at [599, 313] on p "It pays to do research on what different types of databases offer before commit…" at bounding box center [663, 284] width 594 height 118
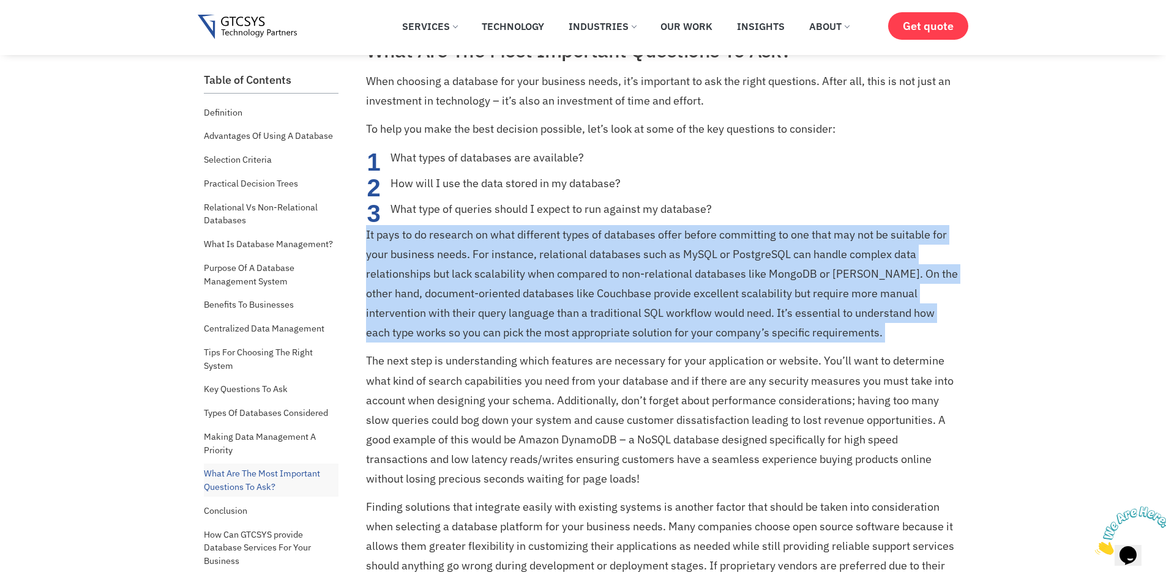
click at [599, 313] on p "It pays to do research on what different types of databases offer before commit…" at bounding box center [663, 284] width 594 height 118
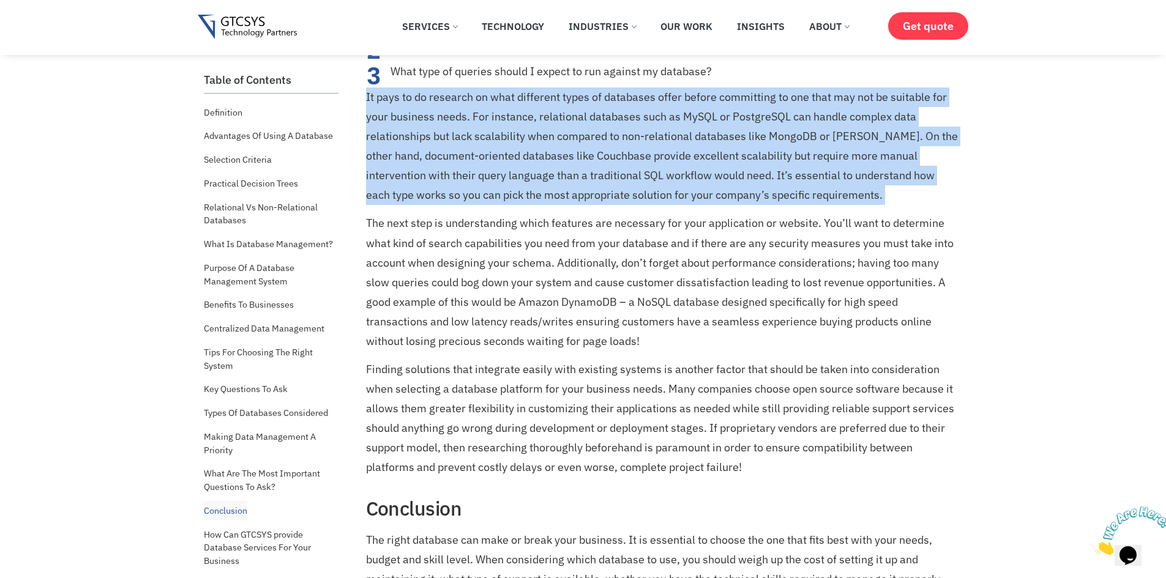
scroll to position [9002, 0]
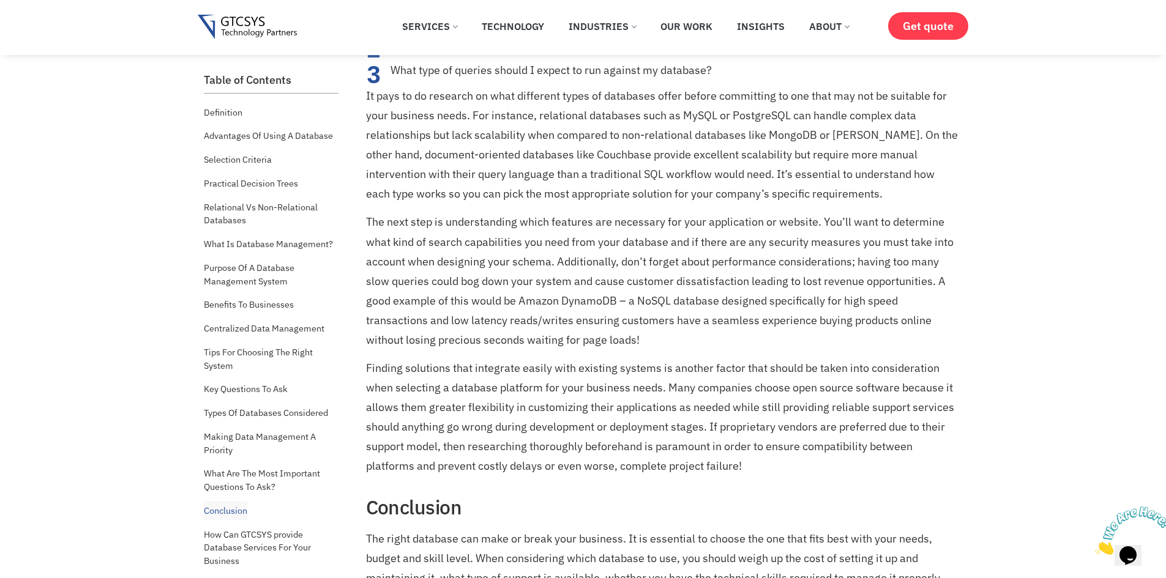
click at [557, 244] on p "The next step is understanding which features are necessary for your applicatio…" at bounding box center [663, 280] width 594 height 137
drag, startPoint x: 557, startPoint y: 244, endPoint x: 856, endPoint y: 238, distance: 298.7
click at [856, 238] on p "The next step is understanding which features are necessary for your applicatio…" at bounding box center [663, 280] width 594 height 137
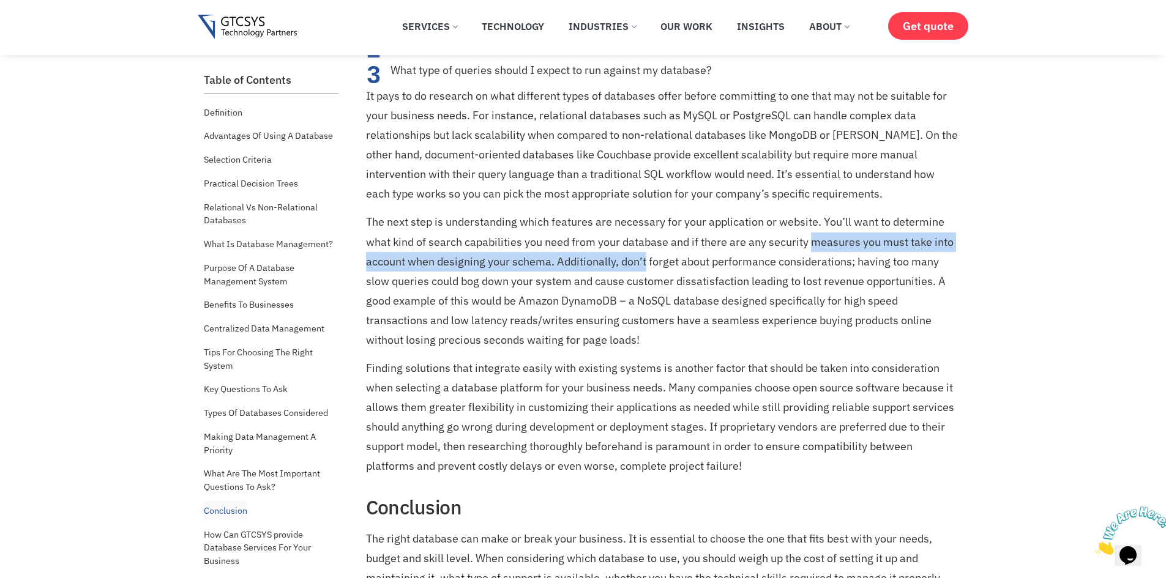
drag, startPoint x: 856, startPoint y: 238, endPoint x: 627, endPoint y: 255, distance: 228.9
click at [627, 255] on p "The next step is understanding which features are necessary for your applicatio…" at bounding box center [663, 280] width 594 height 137
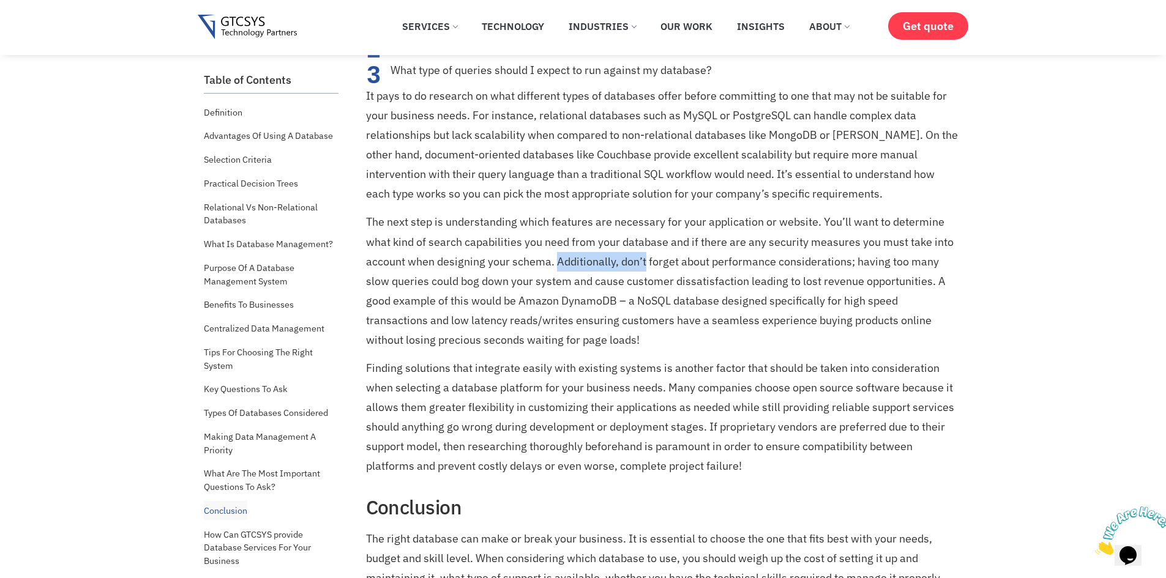
drag, startPoint x: 627, startPoint y: 255, endPoint x: 588, endPoint y: 259, distance: 40.0
click at [588, 259] on p "The next step is understanding which features are necessary for your applicatio…" at bounding box center [663, 280] width 594 height 137
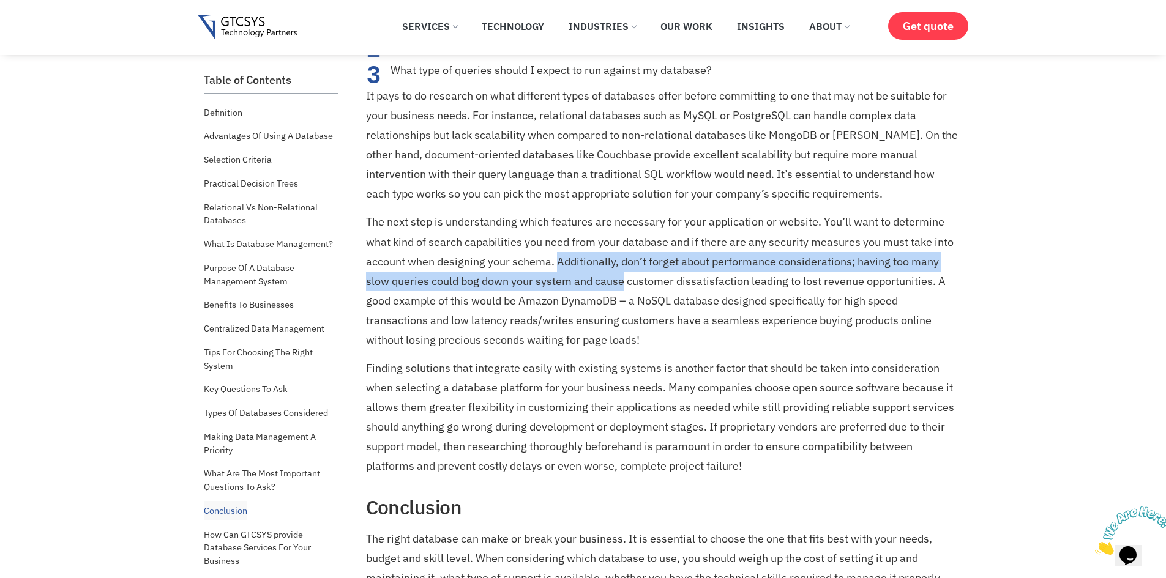
drag, startPoint x: 588, startPoint y: 259, endPoint x: 600, endPoint y: 289, distance: 33.2
click at [600, 289] on p "The next step is understanding which features are necessary for your applicatio…" at bounding box center [663, 280] width 594 height 137
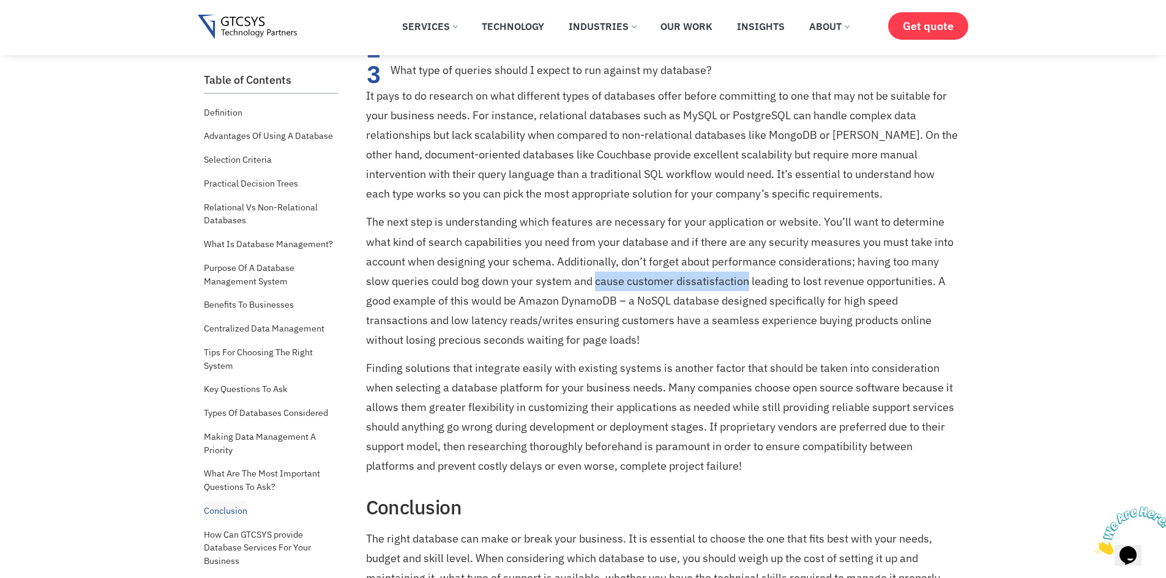
drag, startPoint x: 600, startPoint y: 289, endPoint x: 727, endPoint y: 282, distance: 126.9
click at [727, 282] on p "The next step is understanding which features are necessary for your applicatio…" at bounding box center [663, 280] width 594 height 137
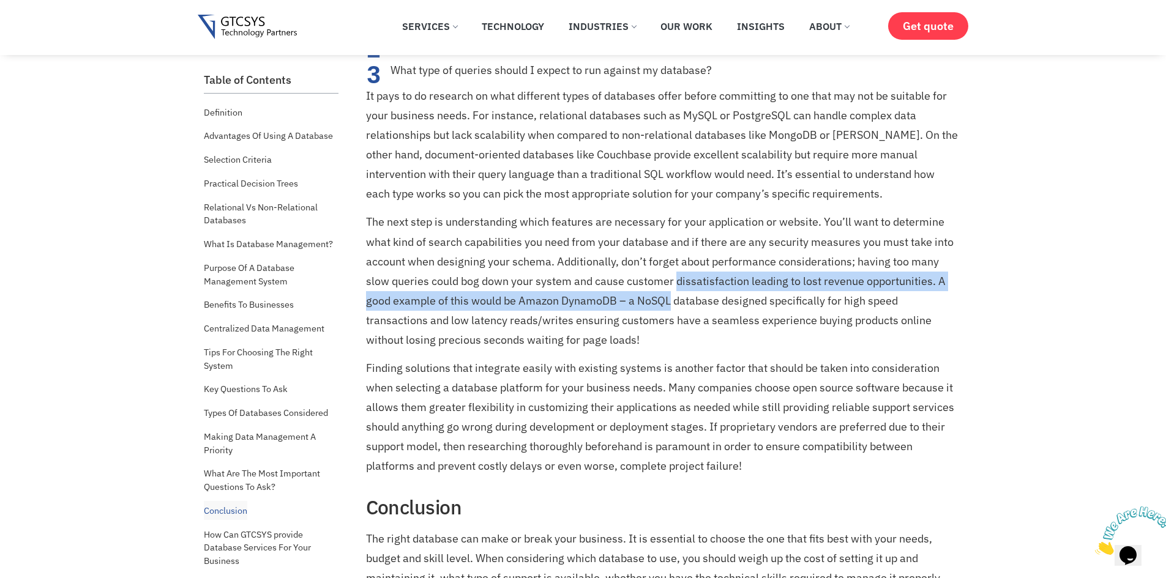
drag, startPoint x: 727, startPoint y: 282, endPoint x: 641, endPoint y: 299, distance: 88.1
click at [641, 299] on p "The next step is understanding which features are necessary for your applicatio…" at bounding box center [663, 280] width 594 height 137
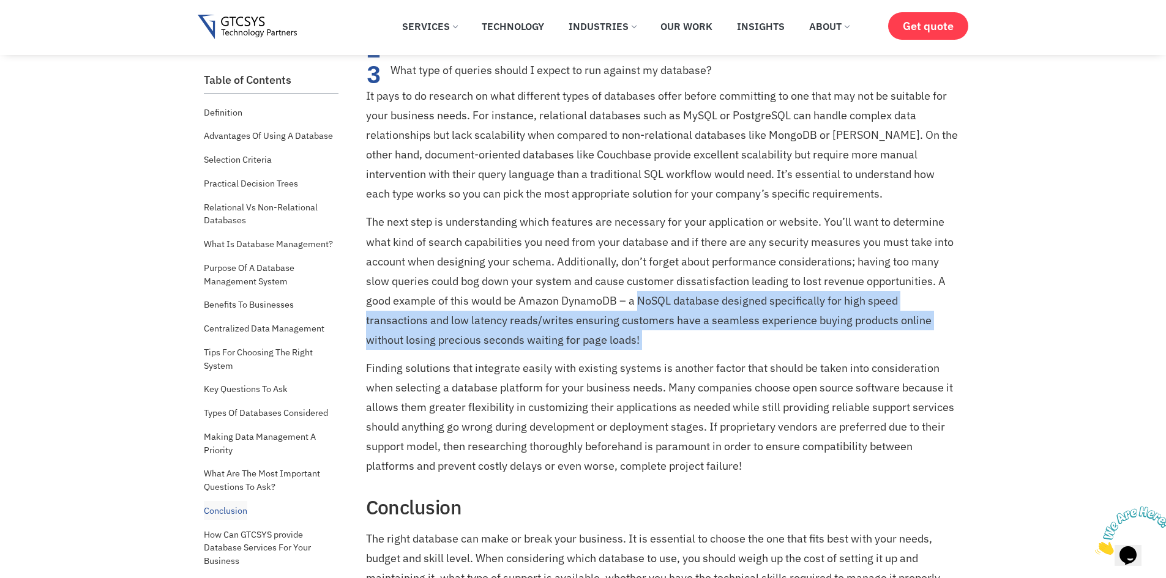
drag, startPoint x: 641, startPoint y: 299, endPoint x: 637, endPoint y: 331, distance: 32.0
click at [637, 331] on p "The next step is understanding which features are necessary for your applicatio…" at bounding box center [663, 280] width 594 height 137
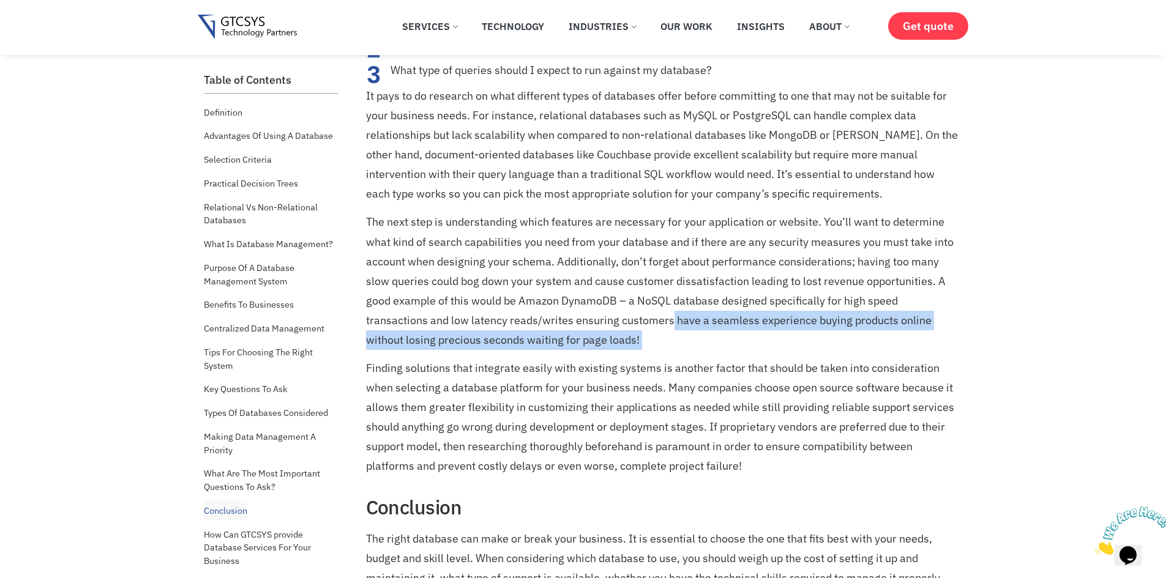
drag, startPoint x: 637, startPoint y: 331, endPoint x: 672, endPoint y: 322, distance: 36.1
click at [672, 322] on p "The next step is understanding which features are necessary for your applicatio…" at bounding box center [663, 280] width 594 height 137
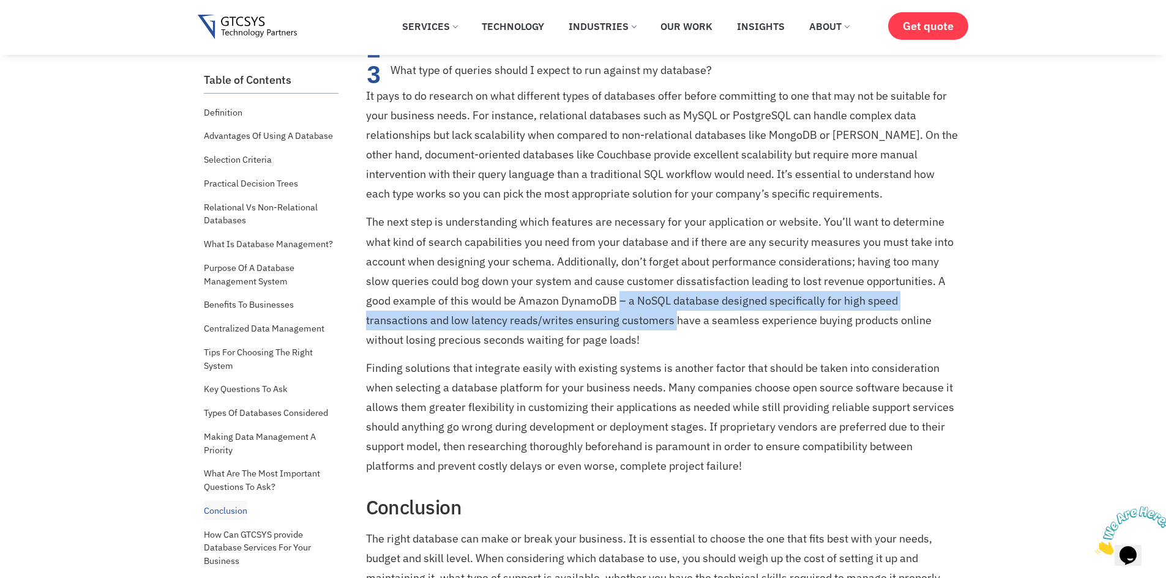
drag, startPoint x: 672, startPoint y: 322, endPoint x: 622, endPoint y: 301, distance: 53.8
click at [622, 301] on p "The next step is understanding which features are necessary for your applicatio…" at bounding box center [663, 280] width 594 height 137
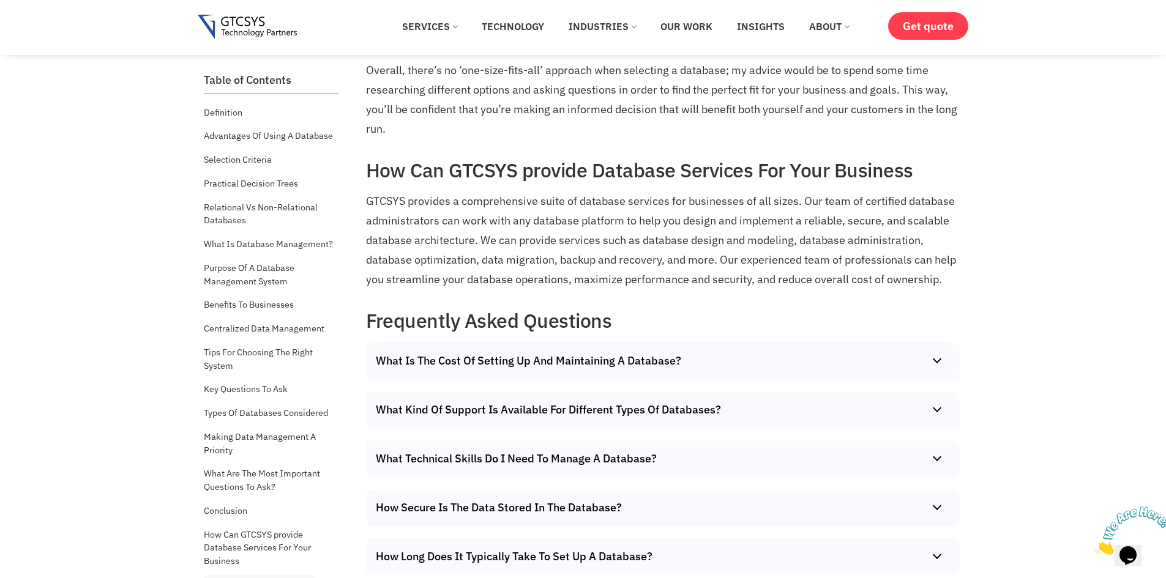
scroll to position [9629, 0]
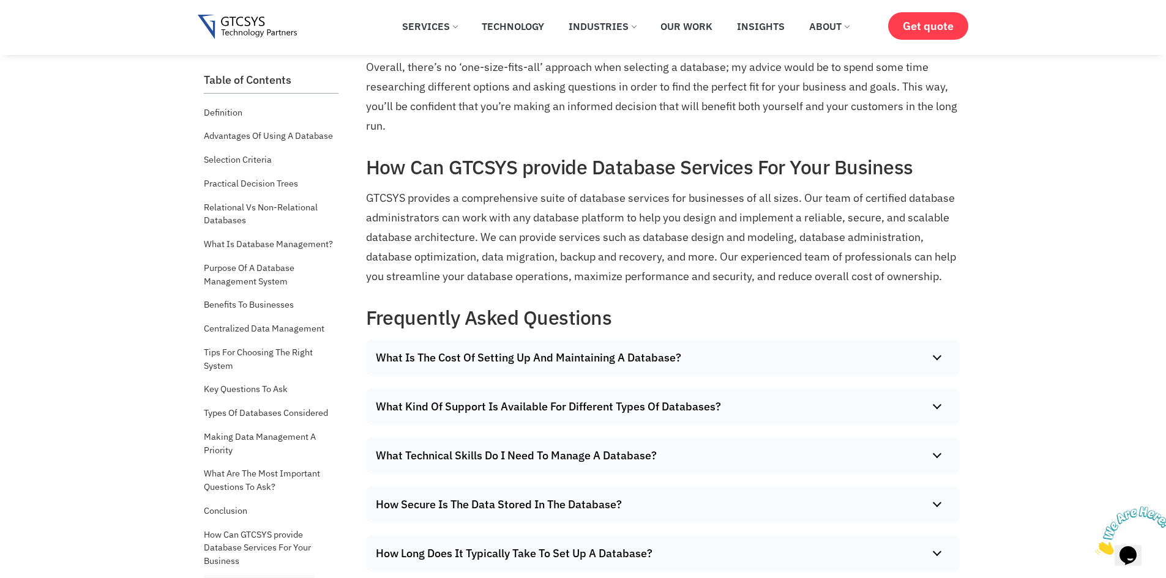
click at [700, 354] on summary "What Is The Cost Of Setting Up And Maintaining A Database?" at bounding box center [660, 358] width 588 height 37
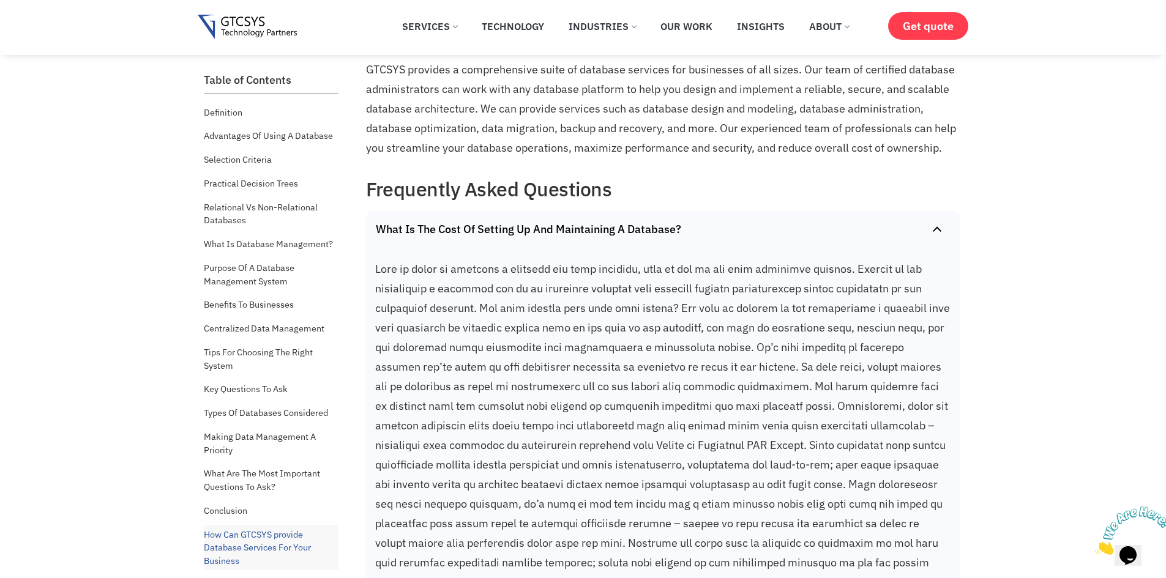
scroll to position [9753, 0]
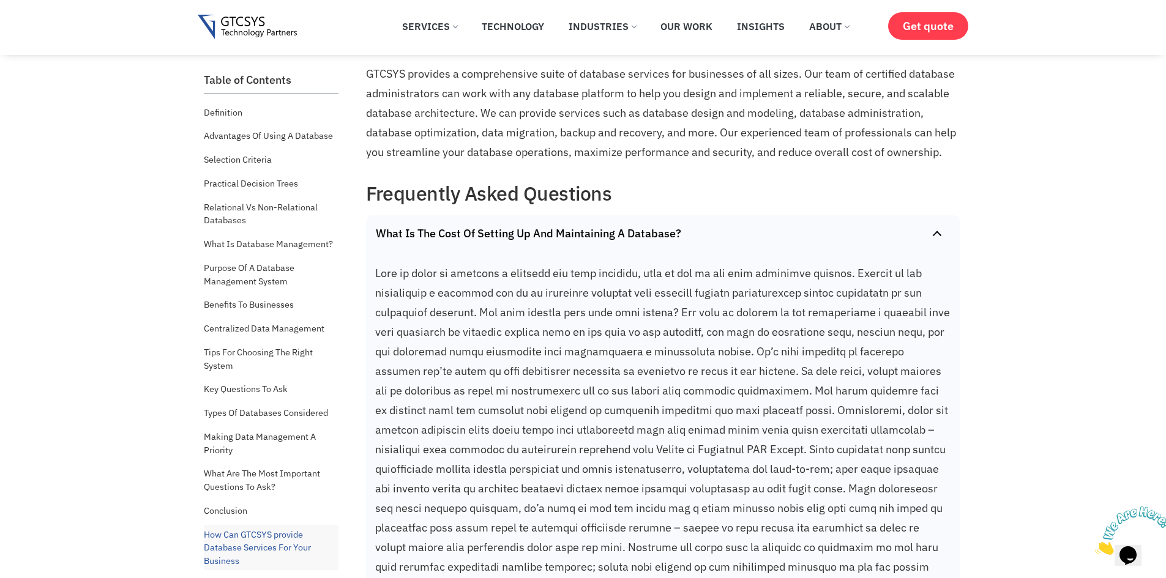
click at [768, 226] on summary "What Is The Cost Of Setting Up And Maintaining A Database?" at bounding box center [660, 233] width 588 height 37
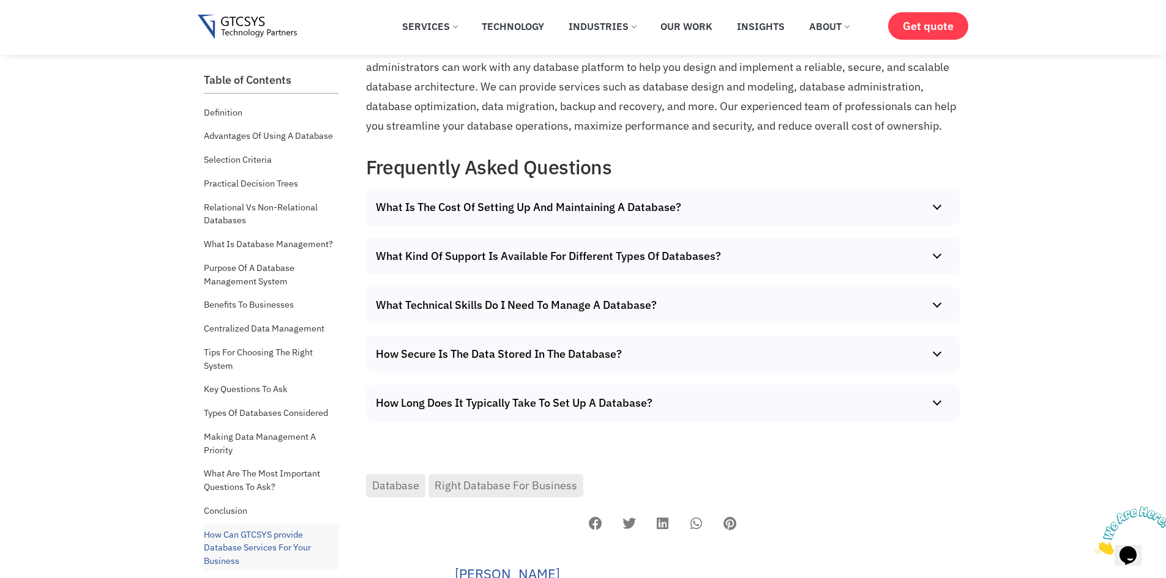
scroll to position [9779, 0]
click at [764, 253] on summary "What Kind Of Support Is Available For Different Types Of Databases?" at bounding box center [660, 257] width 588 height 37
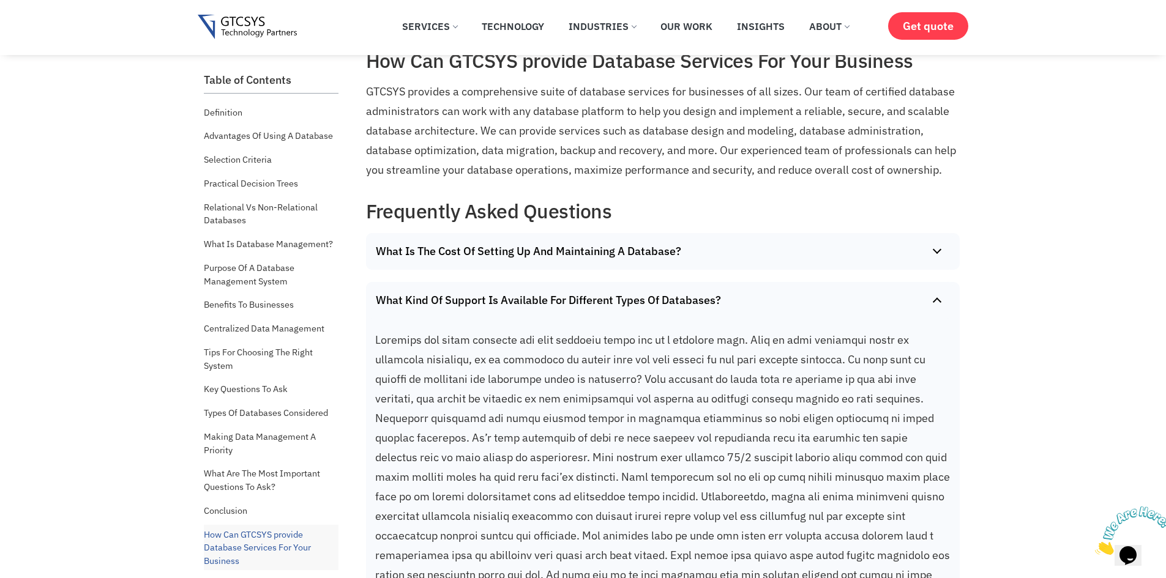
scroll to position [9739, 0]
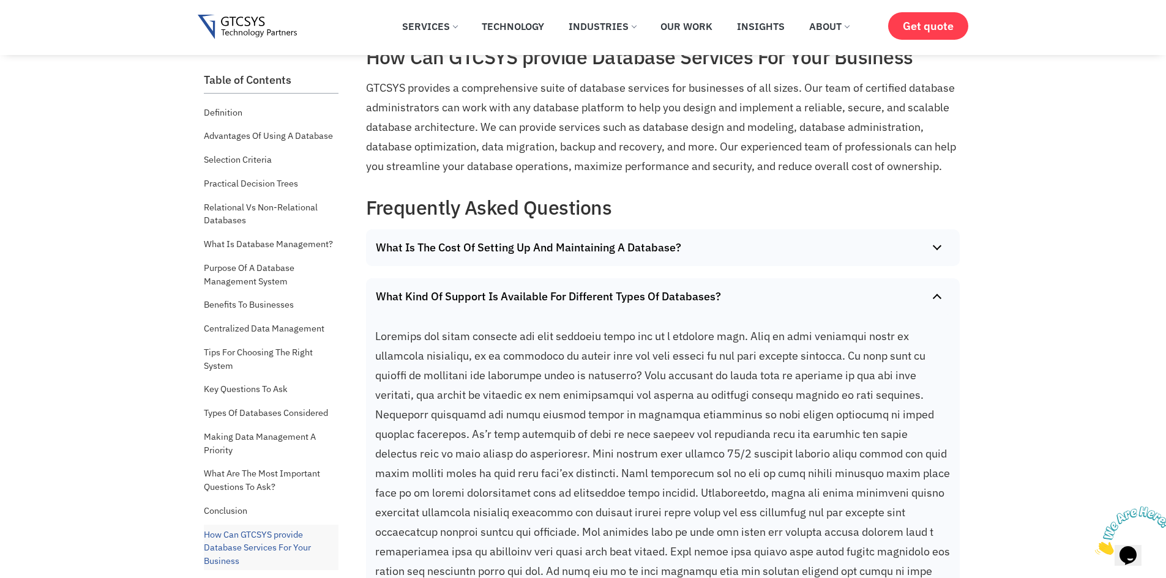
click at [753, 301] on summary "What Kind Of Support Is Available For Different Types Of Databases?" at bounding box center [660, 296] width 588 height 37
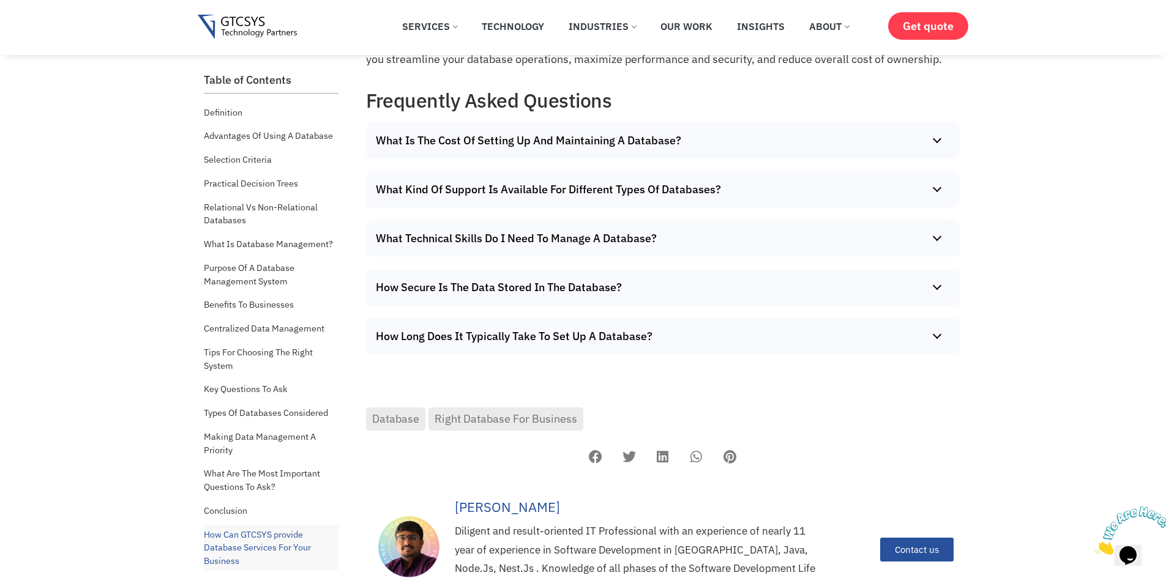
scroll to position [9847, 0]
